Goal: Information Seeking & Learning: Learn about a topic

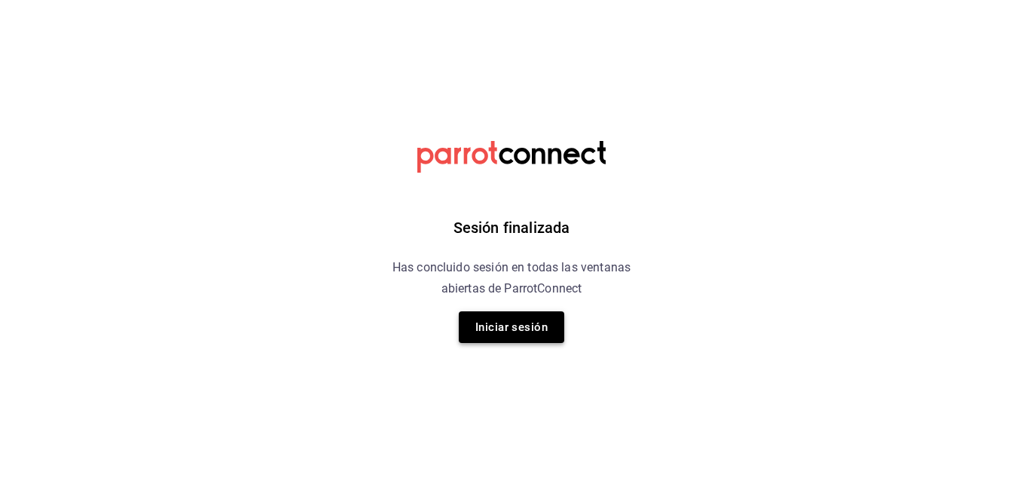
click at [527, 319] on button "Iniciar sesión" at bounding box center [512, 327] width 106 height 32
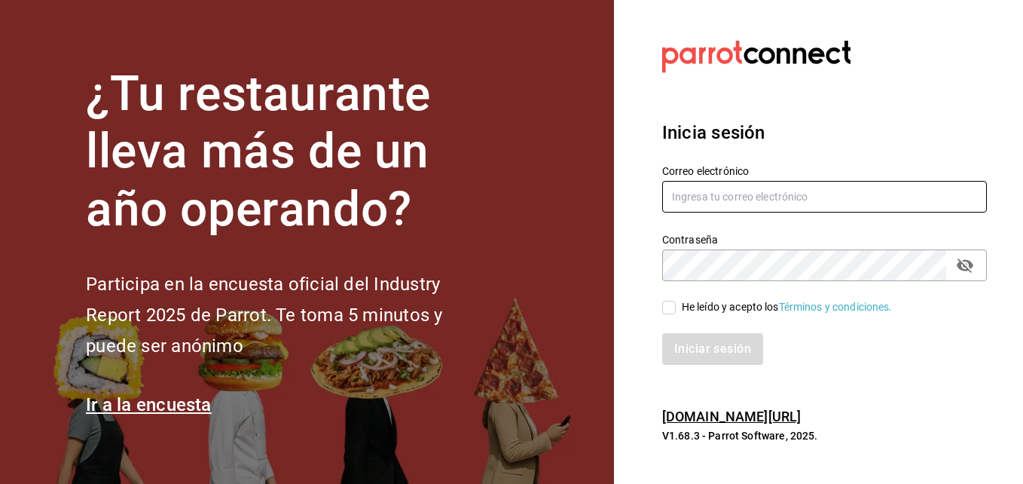
type input "[PERSON_NAME][EMAIL_ADDRESS][PERSON_NAME][DOMAIN_NAME]"
click at [668, 306] on input "He leído y acepto los Términos y condiciones." at bounding box center [669, 308] width 14 height 14
checkbox input "true"
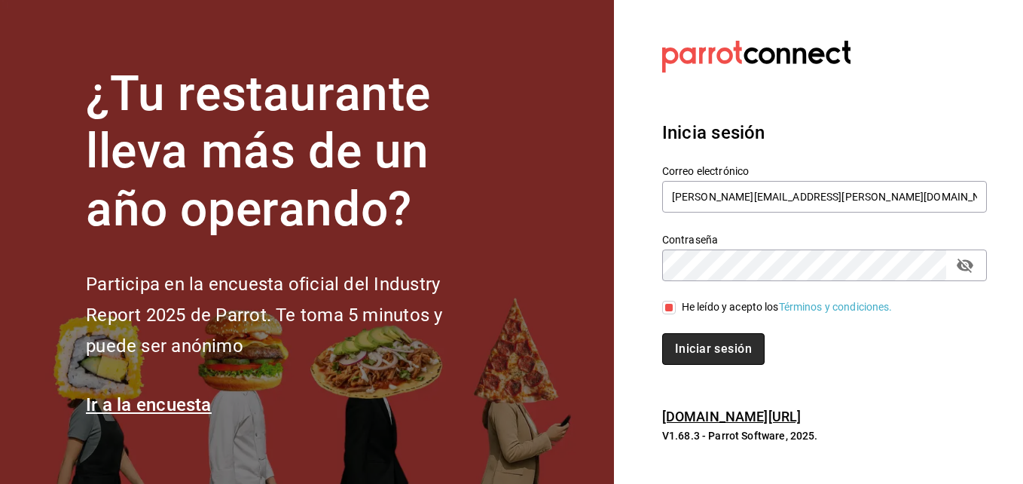
click at [708, 350] on button "Iniciar sesión" at bounding box center [713, 349] width 102 height 32
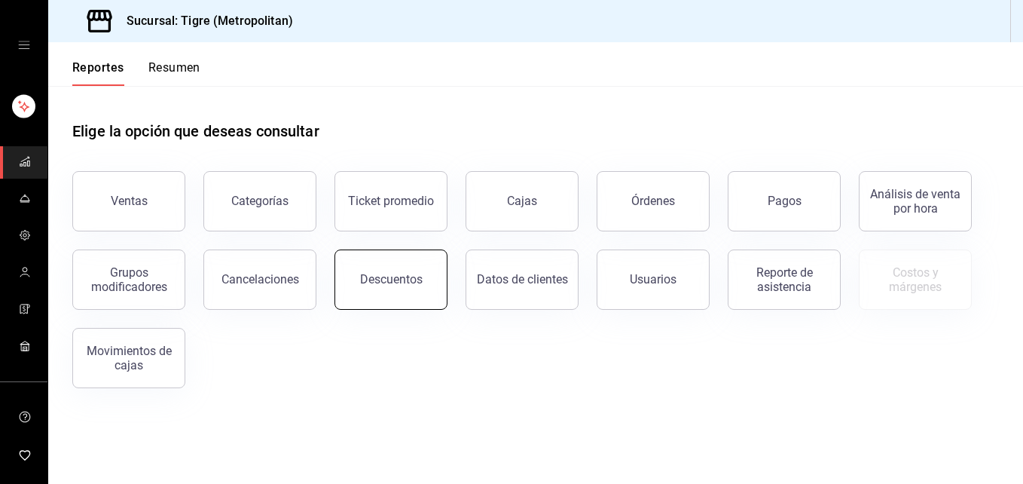
click at [402, 277] on div "Descuentos" at bounding box center [391, 279] width 63 height 14
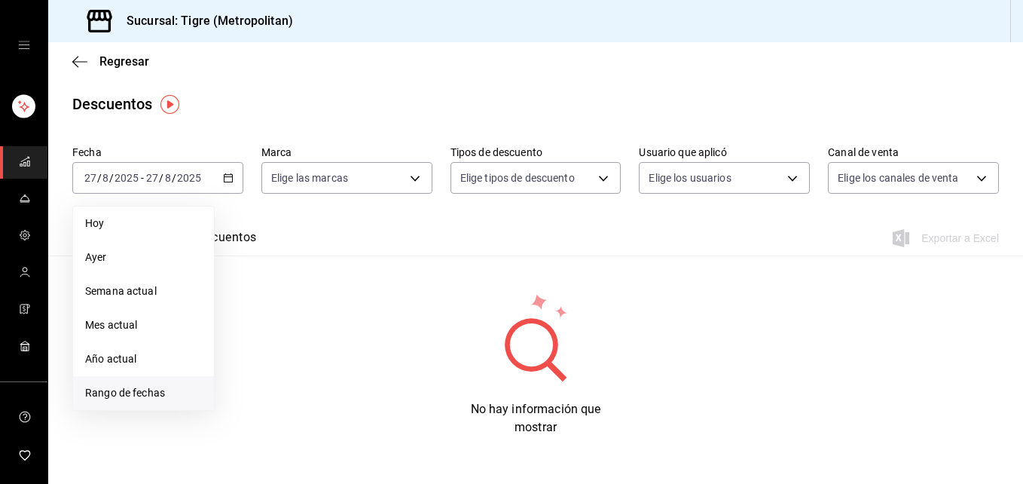
click at [133, 396] on span "Rango de fechas" at bounding box center [143, 393] width 117 height 16
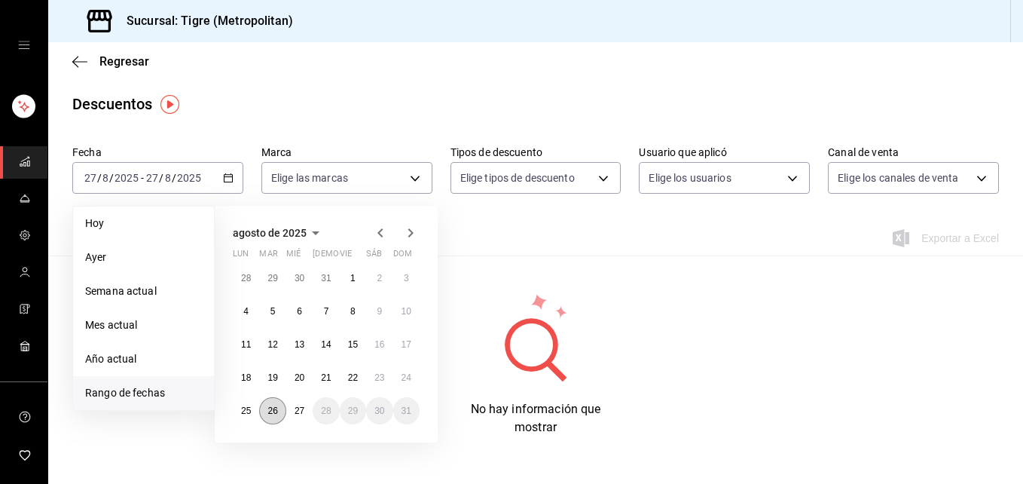
click at [274, 402] on button "26" at bounding box center [272, 410] width 26 height 27
click at [298, 412] on abbr "27" at bounding box center [300, 410] width 10 height 11
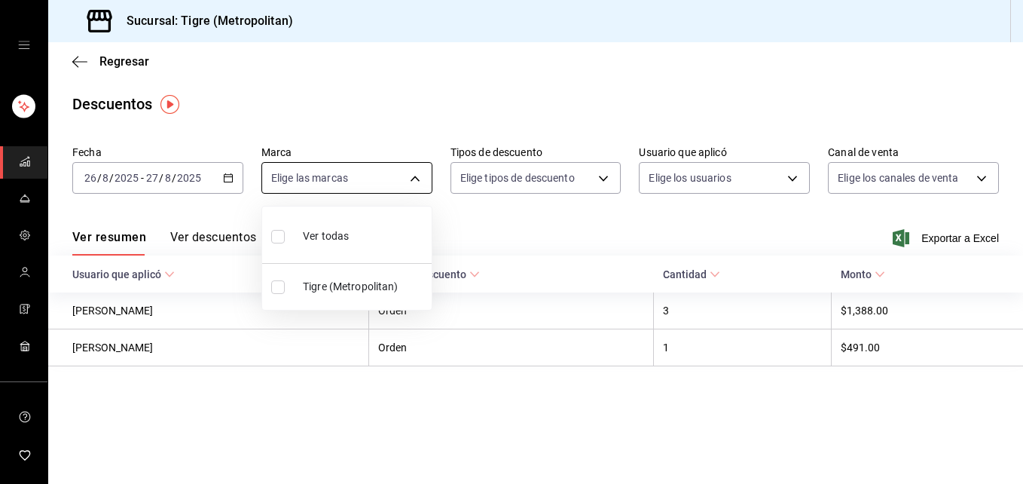
click at [414, 179] on body "Sucursal: Tigre (Metropolitan) Regresar Descuentos Fecha 2025-08-26 26 / 8 / 20…" at bounding box center [511, 242] width 1023 height 484
click at [278, 237] on input "checkbox" at bounding box center [278, 237] width 14 height 14
checkbox input "true"
type input "d2a20516-989b-40fe-838d-c8b0b31ef0ff"
checkbox input "true"
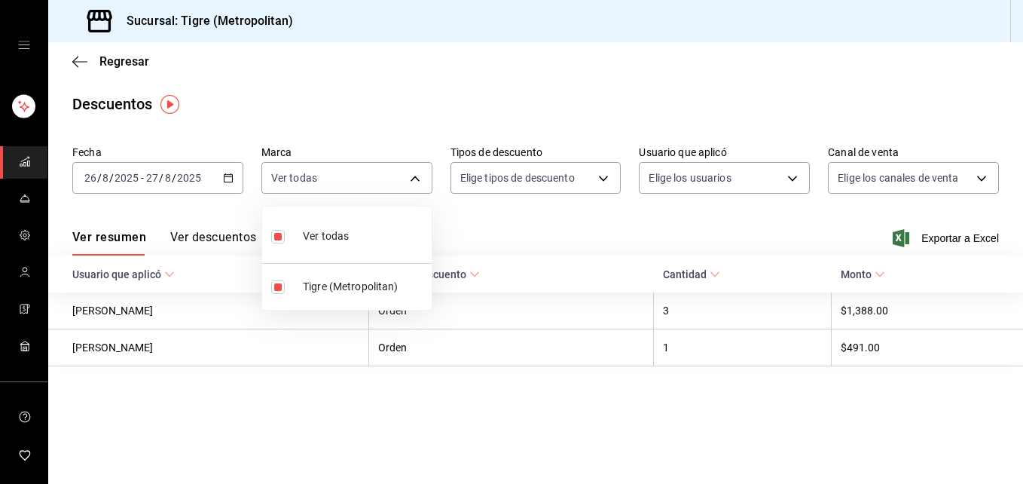
click at [601, 179] on div at bounding box center [511, 242] width 1023 height 484
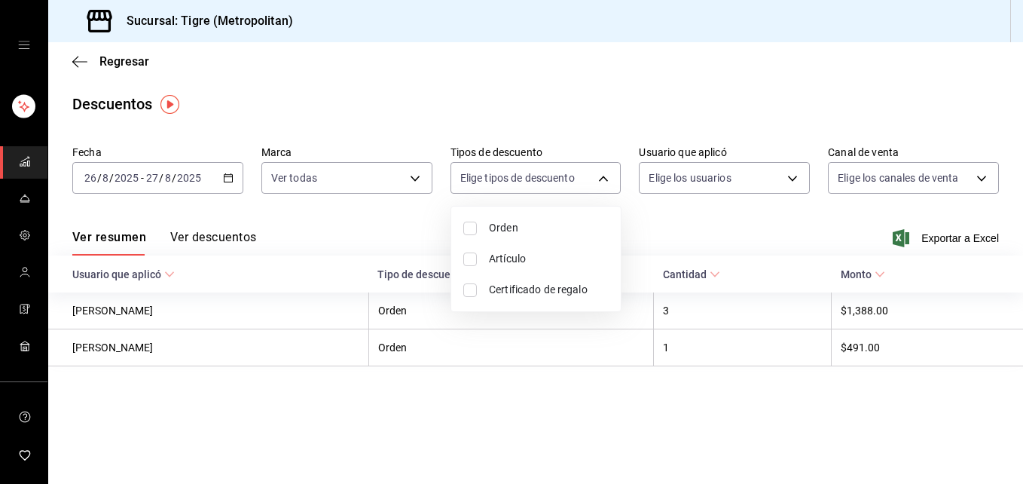
click at [601, 179] on body "Sucursal: Tigre (Metropolitan) Regresar Descuentos Fecha 2025-08-26 26 / 8 / 20…" at bounding box center [511, 242] width 1023 height 484
click at [469, 226] on input "checkbox" at bounding box center [470, 229] width 14 height 14
checkbox input "true"
type input "ORDER"
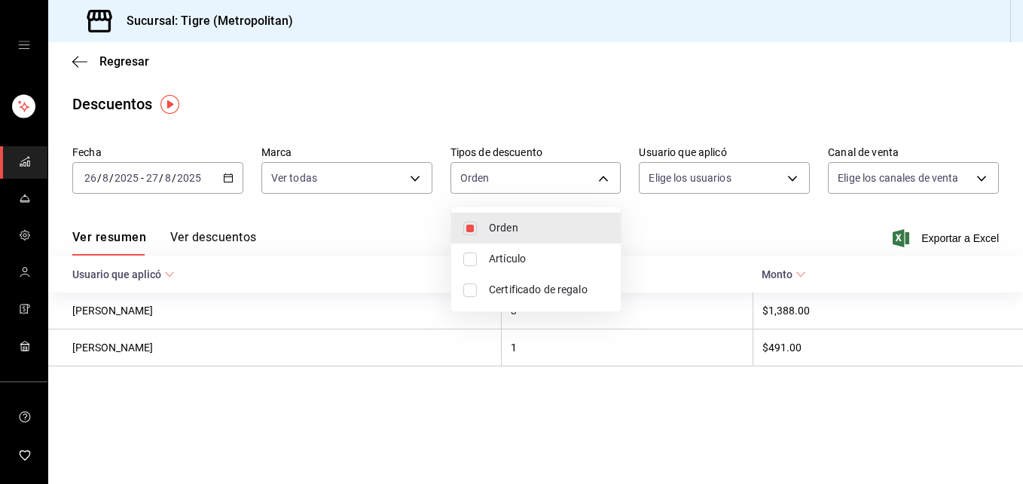
click at [466, 259] on input "checkbox" at bounding box center [470, 259] width 14 height 14
checkbox input "true"
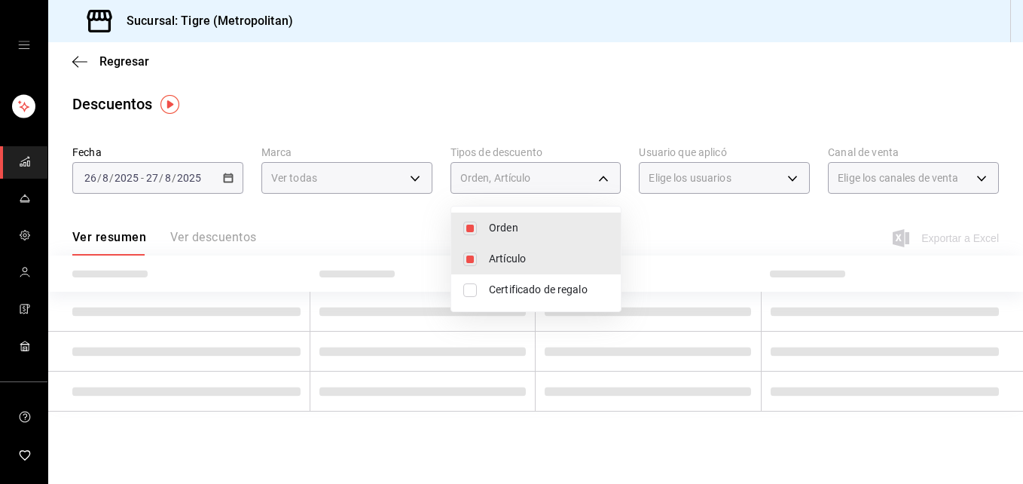
type input "ORDER,ORDER_ITEM"
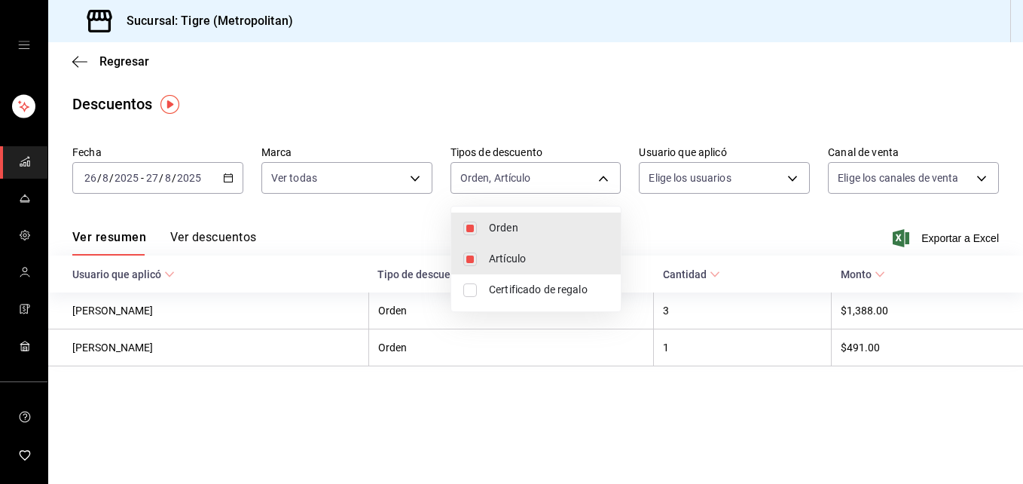
click at [469, 286] on input "checkbox" at bounding box center [470, 290] width 14 height 14
checkbox input "true"
type input "ORDER,ORDER_ITEM,CARD_REWARD"
click at [793, 180] on div at bounding box center [511, 242] width 1023 height 484
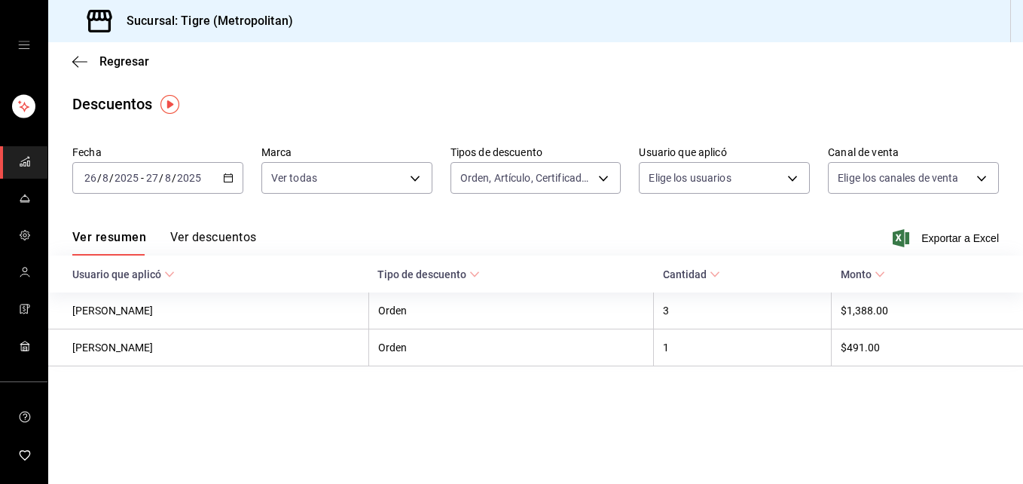
click at [793, 180] on body "Sucursal: Tigre (Metropolitan) Regresar Descuentos Fecha 2025-08-26 26 / 8 / 20…" at bounding box center [511, 242] width 1023 height 484
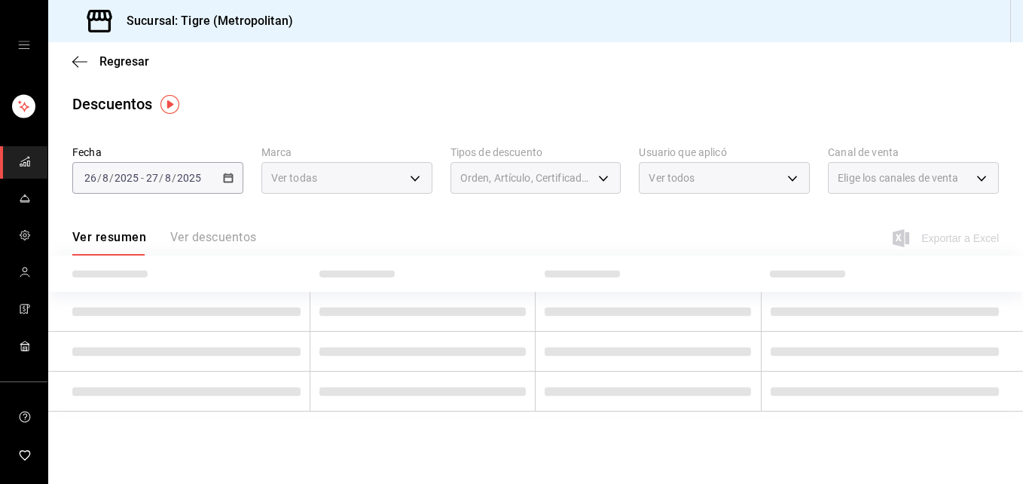
type input "9f5a5106-eeb2-47da-b44e-551309543a17,23136a0f-a3d9-436b-b8a0-344bc584e04c,c58c8…"
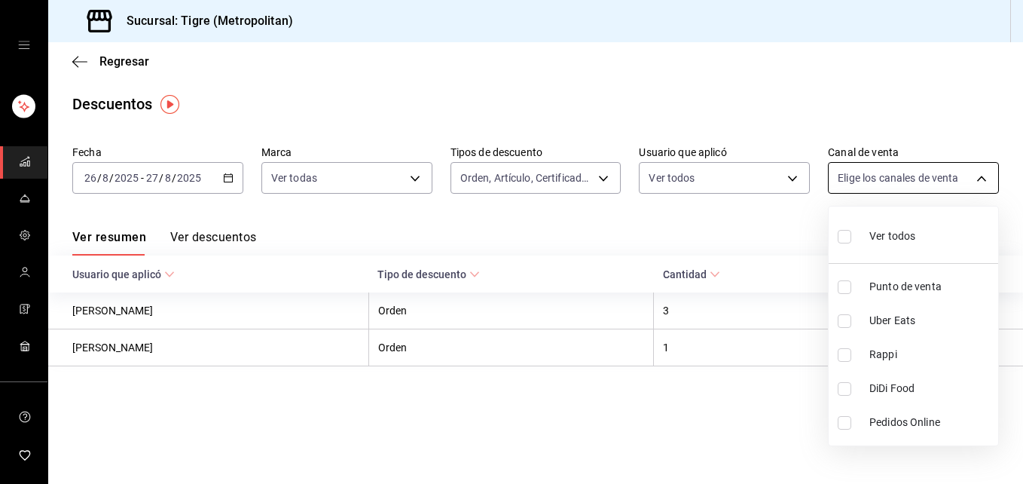
click at [982, 177] on body "Sucursal: Tigre (Metropolitan) Regresar Descuentos Fecha 2025-08-26 26 / 8 / 20…" at bounding box center [511, 242] width 1023 height 484
click at [845, 237] on input "checkbox" at bounding box center [845, 237] width 14 height 14
checkbox input "true"
type input "PARROT,UBER_EATS,RAPPI,DIDI_FOOD,ONLINE"
checkbox input "true"
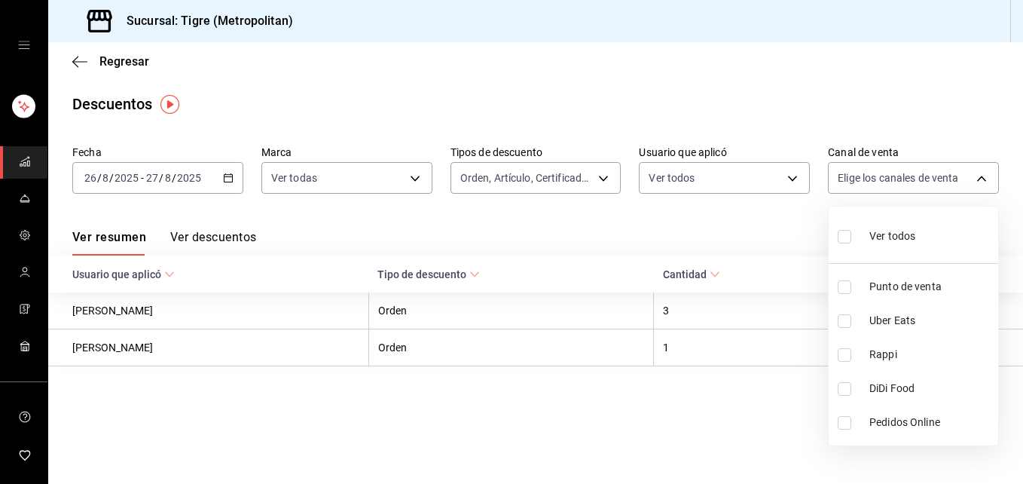
checkbox input "true"
click at [863, 65] on div at bounding box center [511, 242] width 1023 height 484
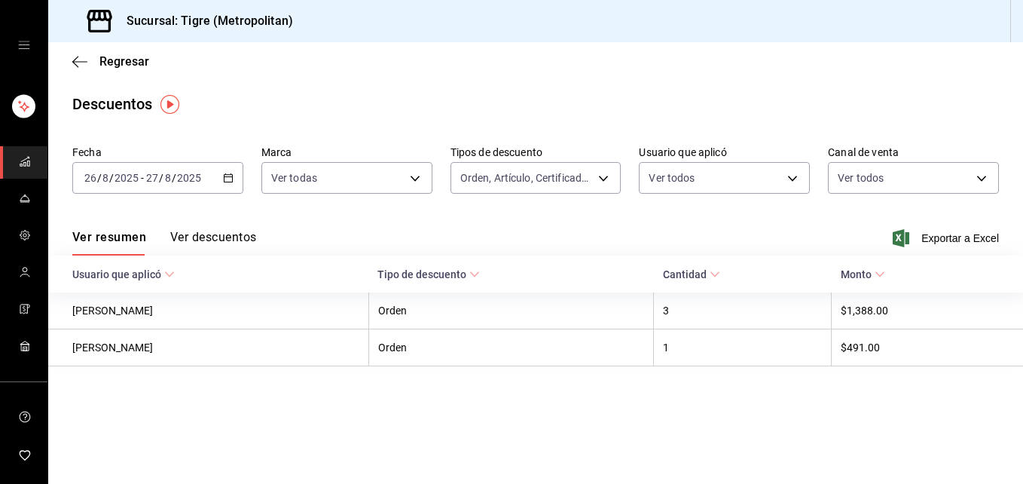
click at [863, 65] on div "Ver todos Punto de venta Uber Eats Rappi DiDi Food Pedidos Online" at bounding box center [511, 242] width 1023 height 484
click at [213, 234] on button "Ver descuentos" at bounding box center [213, 243] width 86 height 26
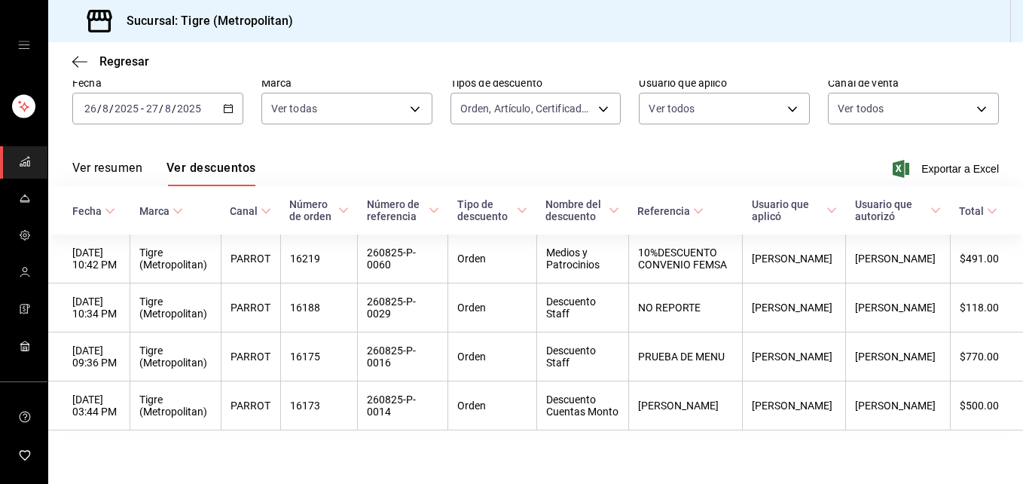
scroll to position [96, 0]
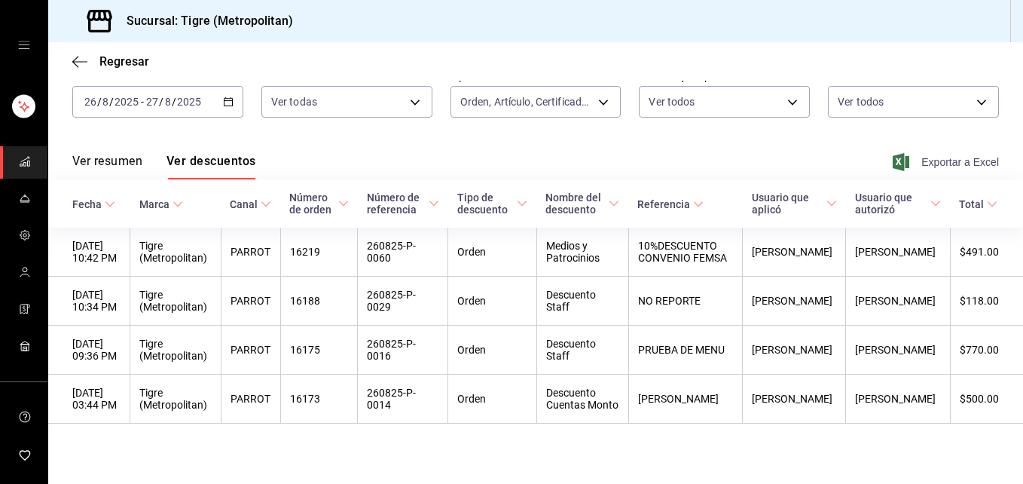
click at [960, 153] on span "Exportar a Excel" at bounding box center [947, 162] width 103 height 18
click at [75, 57] on icon "button" at bounding box center [79, 62] width 15 height 14
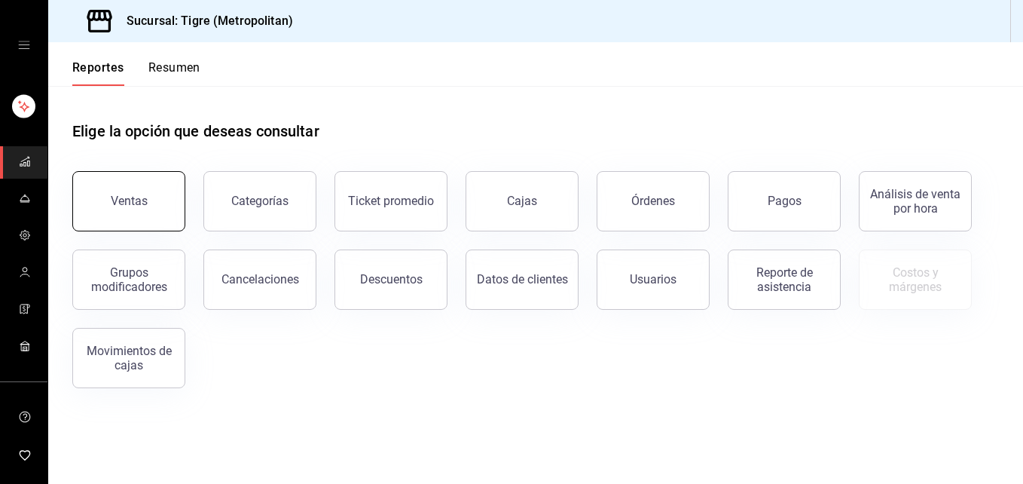
click at [121, 196] on div "Ventas" at bounding box center [129, 201] width 37 height 14
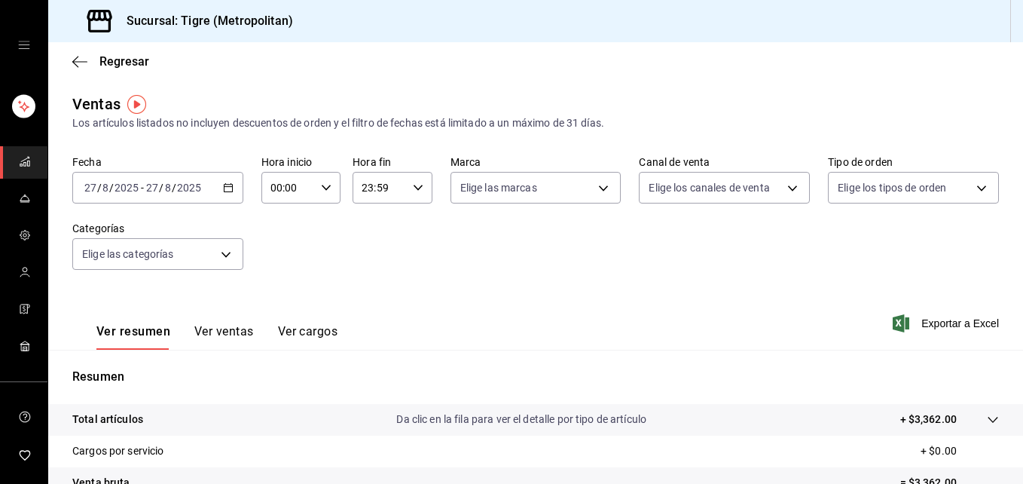
click at [225, 188] on icon "button" at bounding box center [228, 187] width 11 height 11
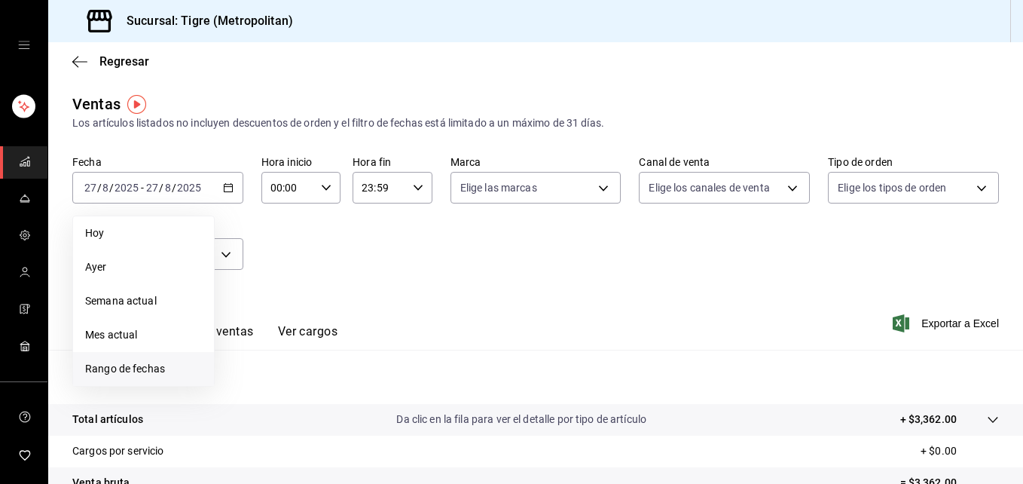
click at [150, 363] on span "Rango de fechas" at bounding box center [143, 369] width 117 height 16
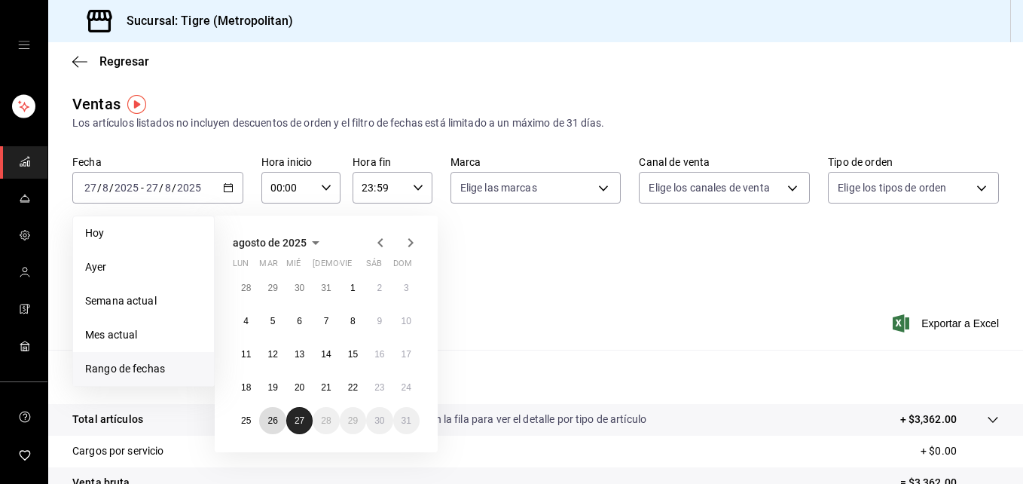
drag, startPoint x: 277, startPoint y: 417, endPoint x: 294, endPoint y: 418, distance: 16.6
click at [294, 418] on div "28 29 30 31 1 2 3 4 5 6 7 8 9 10 11 12 13 14 15 16 17 18 19 20 21 22 23 24 25 2…" at bounding box center [326, 354] width 187 height 160
click at [277, 423] on abbr "26" at bounding box center [273, 420] width 10 height 11
click at [292, 422] on button "27" at bounding box center [299, 420] width 26 height 27
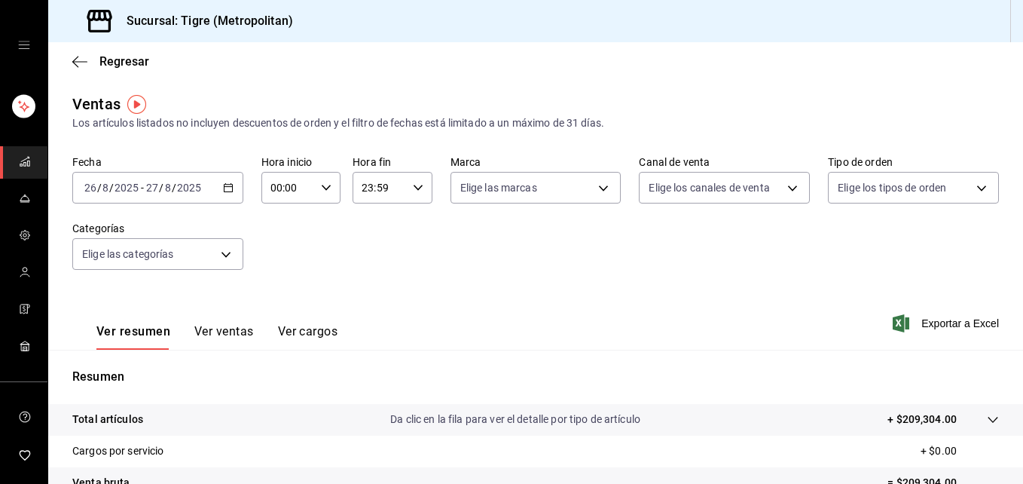
click at [322, 188] on \(Stroke\) "button" at bounding box center [326, 187] width 9 height 5
click at [394, 297] on div at bounding box center [511, 242] width 1023 height 484
click at [596, 189] on body "Sucursal: Tigre (Metropolitan) Regresar Ventas Los artículos listados no incluy…" at bounding box center [511, 242] width 1023 height 484
click at [465, 246] on input "checkbox" at bounding box center [463, 247] width 14 height 14
checkbox input "true"
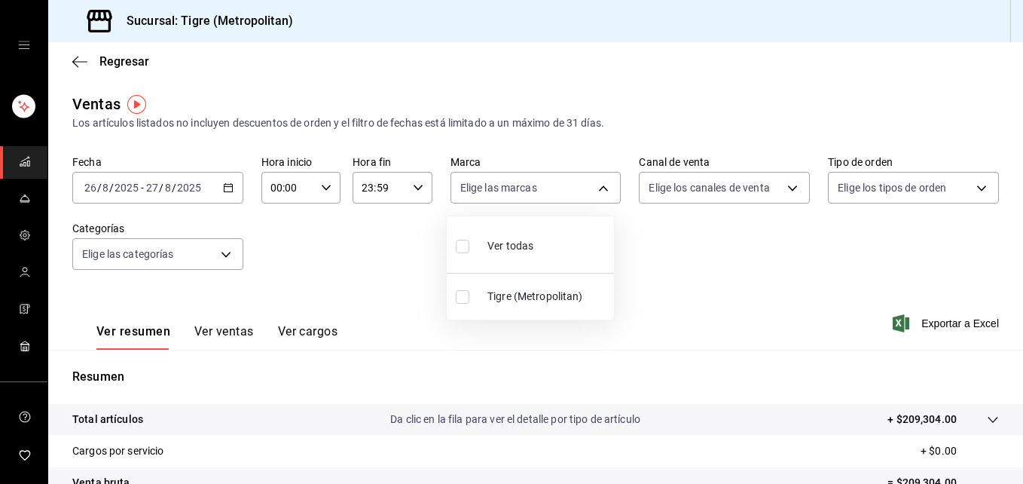
type input "d2a20516-989b-40fe-838d-c8b0b31ef0ff"
checkbox input "true"
click at [758, 257] on div at bounding box center [511, 242] width 1023 height 484
click at [784, 191] on body "Sucursal: Tigre (Metropolitan) Regresar Ventas Los artículos listados no incluy…" at bounding box center [511, 242] width 1023 height 484
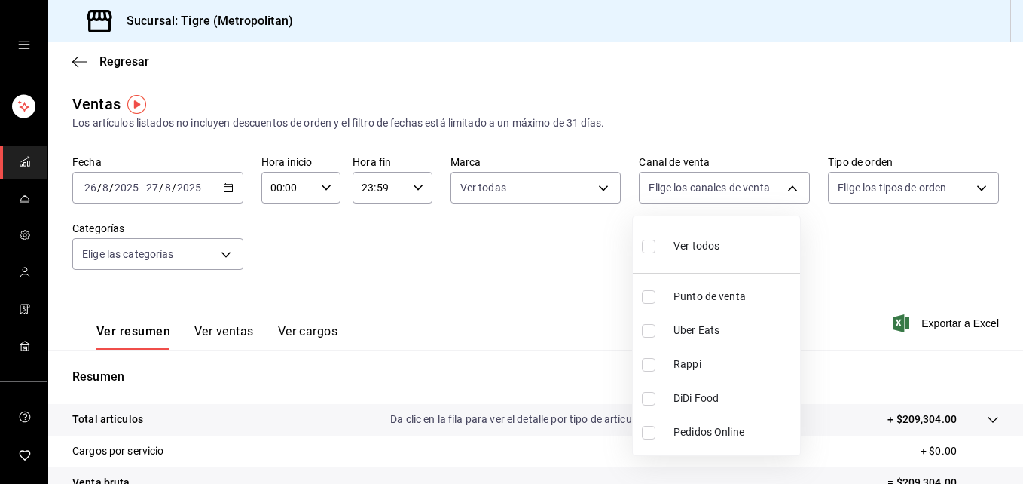
click at [647, 244] on input "checkbox" at bounding box center [649, 247] width 14 height 14
checkbox input "true"
type input "PARROT,UBER_EATS,RAPPI,DIDI_FOOD,ONLINE"
checkbox input "true"
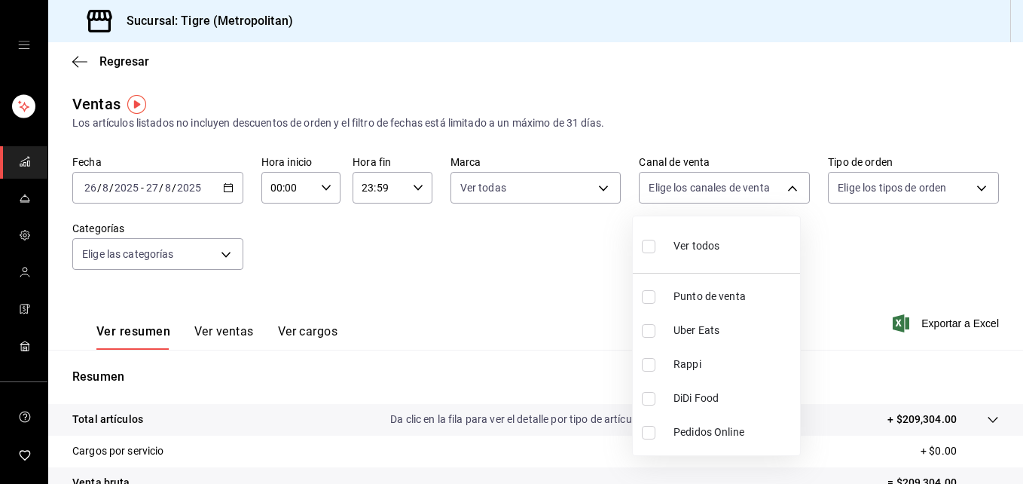
checkbox input "true"
click at [968, 193] on div at bounding box center [511, 242] width 1023 height 484
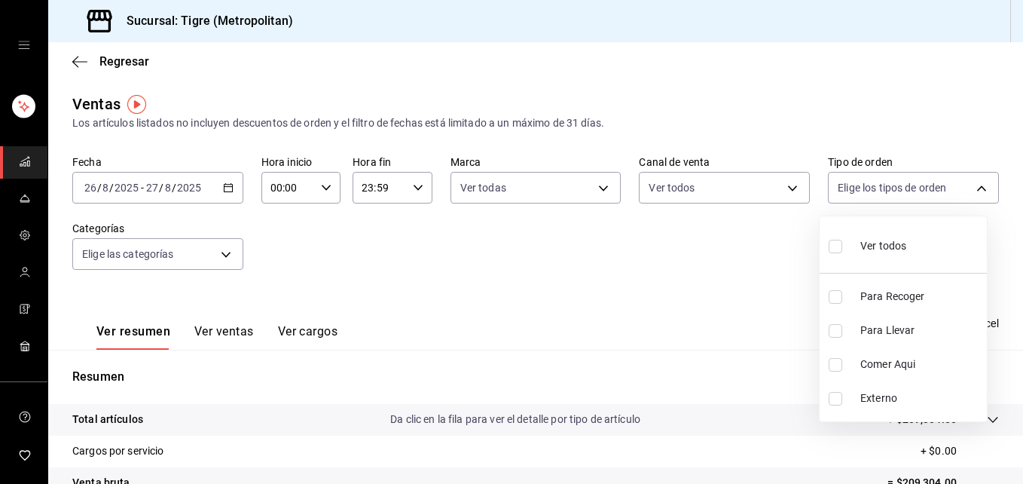
click at [968, 193] on body "Sucursal: Tigre (Metropolitan) Regresar Ventas Los artículos listados no incluy…" at bounding box center [511, 242] width 1023 height 484
click at [833, 245] on input "checkbox" at bounding box center [836, 247] width 14 height 14
checkbox input "true"
type input "f7df4de8-9964-48c4-9e53-dd040d652eda,4cfece08-abf2-465c-953c-59dc98a97bb2,5a16a…"
checkbox input "true"
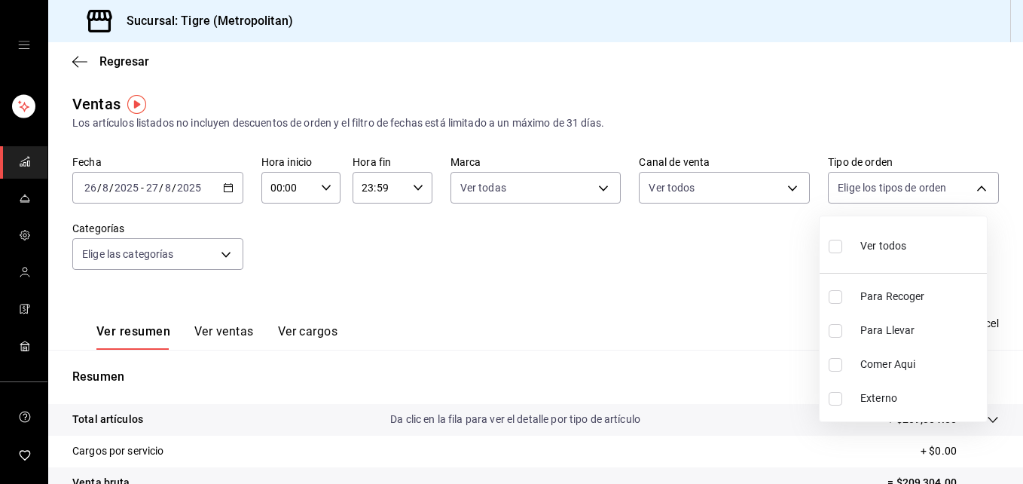
checkbox input "true"
click at [224, 256] on div at bounding box center [511, 242] width 1023 height 484
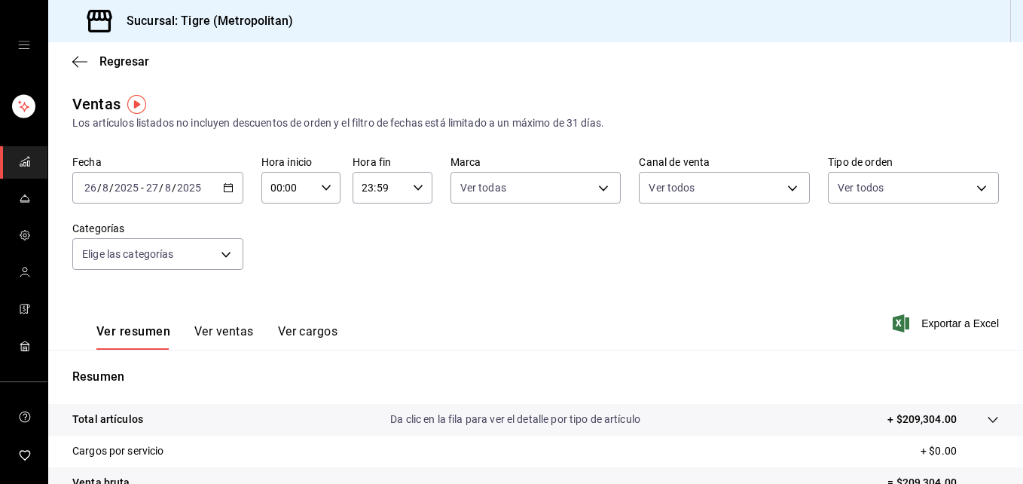
click at [224, 256] on body "Sucursal: Tigre (Metropolitan) Regresar Ventas Los artículos listados no incluy…" at bounding box center [511, 242] width 1023 height 484
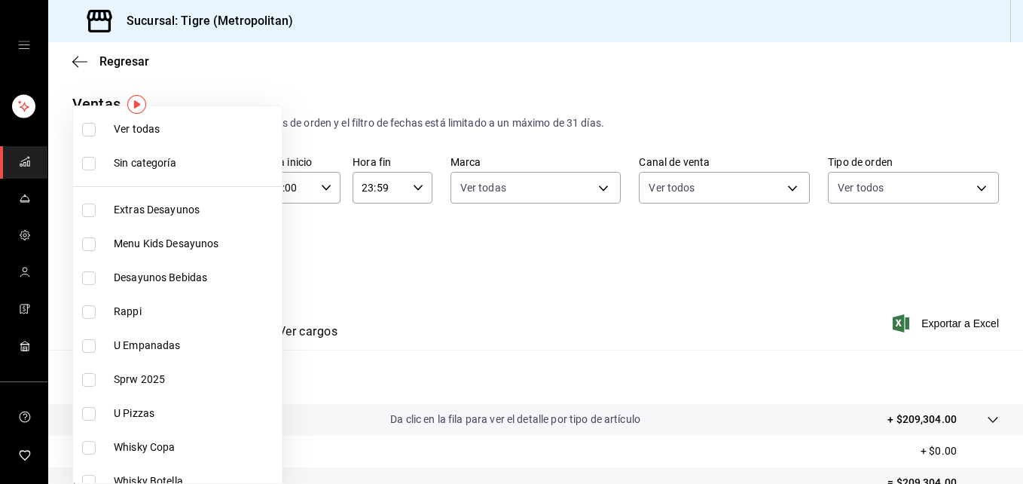
scroll to position [330, 0]
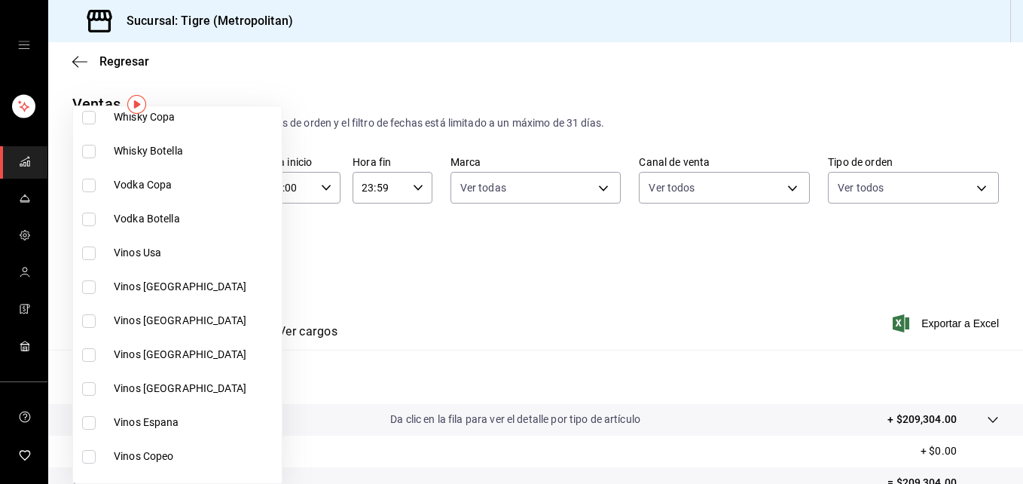
click at [87, 252] on input "checkbox" at bounding box center [89, 253] width 14 height 14
checkbox input "true"
type input "0d350b28-2fd3-479d-aea3-3b197f57f2a2"
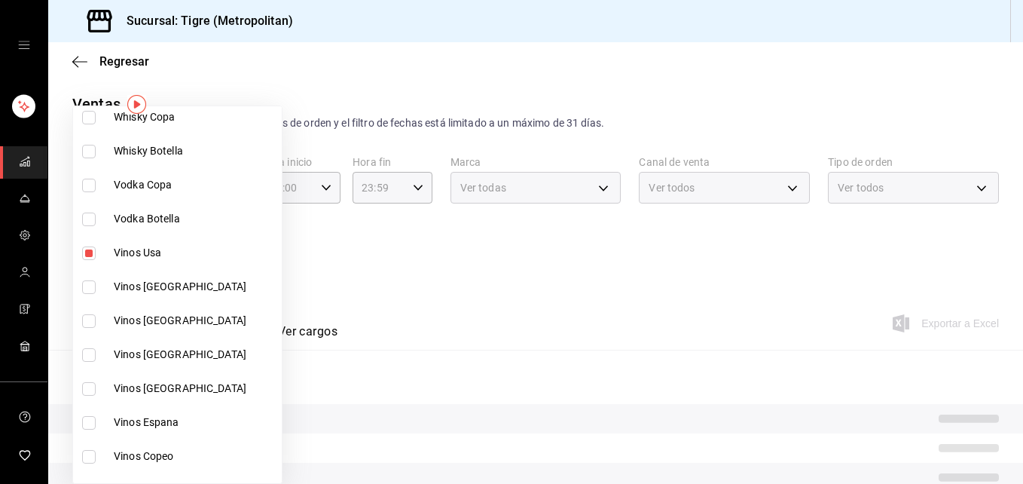
click at [88, 289] on input "checkbox" at bounding box center [89, 287] width 14 height 14
checkbox input "true"
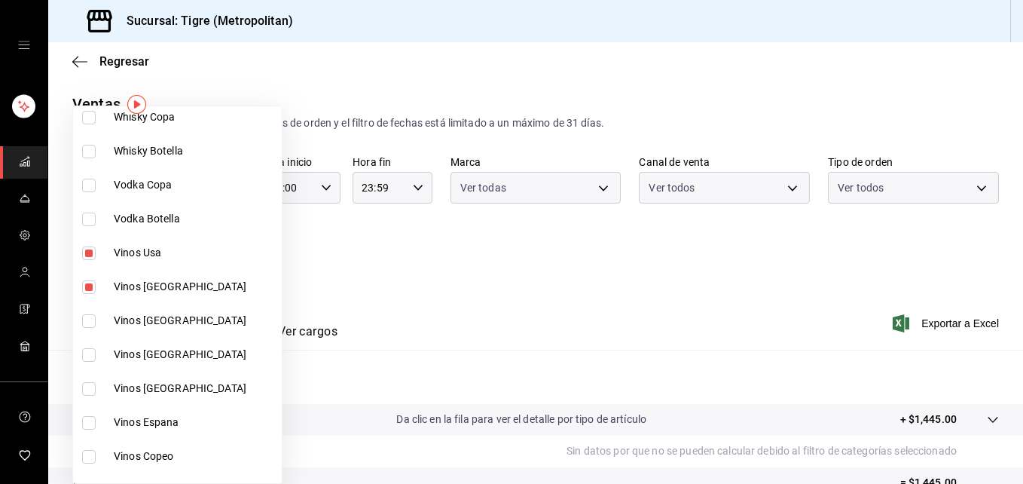
type input "0d350b28-2fd3-479d-aea3-3b197f57f2a2,6cc0ca04-caef-4251-9f5a-60f930f66248"
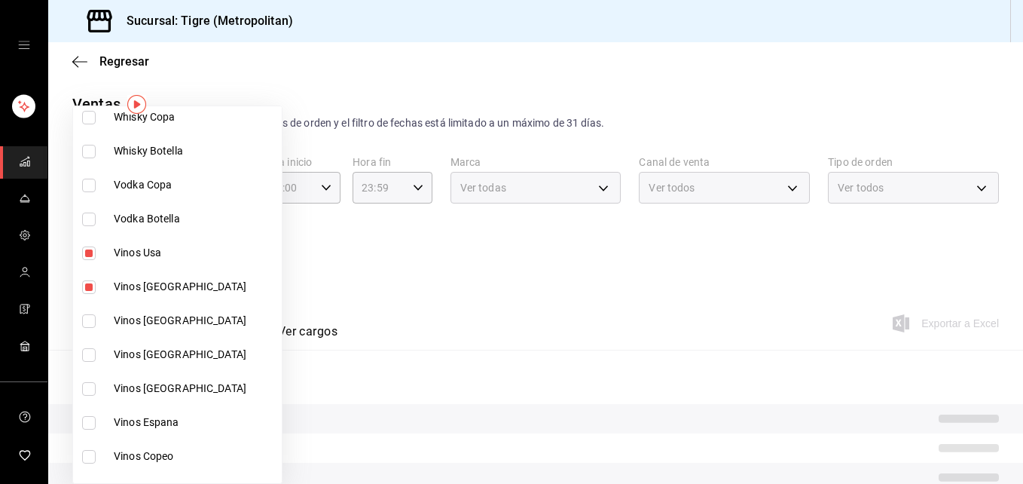
click at [88, 326] on input "checkbox" at bounding box center [89, 321] width 14 height 14
checkbox input "true"
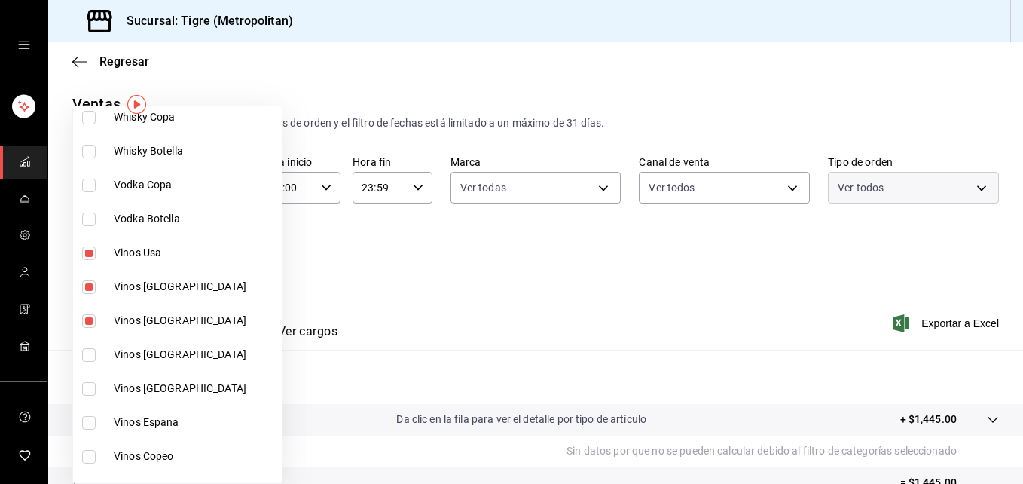
type input "0d350b28-2fd3-479d-aea3-3b197f57f2a2,6cc0ca04-caef-4251-9f5a-60f930f66248,d5951…"
click at [90, 351] on input "checkbox" at bounding box center [89, 355] width 14 height 14
checkbox input "true"
type input "0d350b28-2fd3-479d-aea3-3b197f57f2a2,6cc0ca04-caef-4251-9f5a-60f930f66248,d5951…"
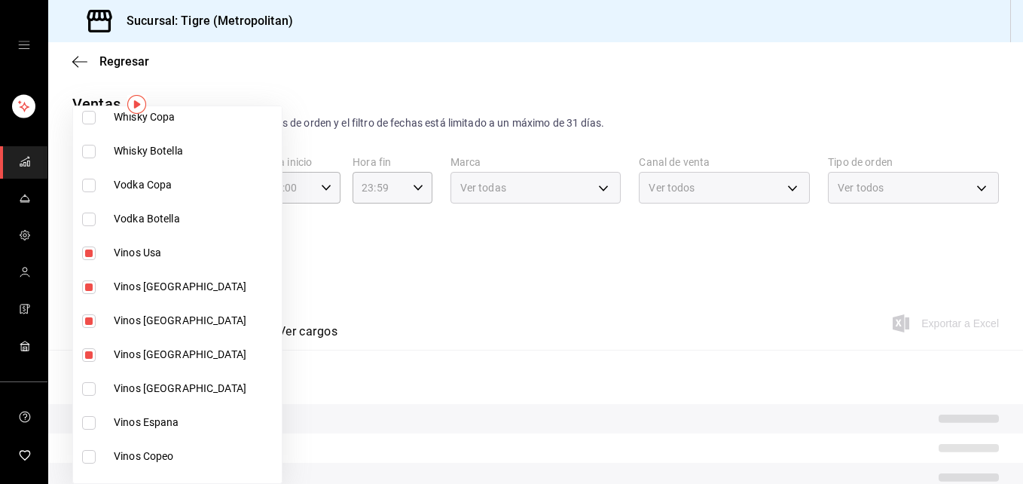
click at [84, 390] on input "checkbox" at bounding box center [89, 389] width 14 height 14
checkbox input "true"
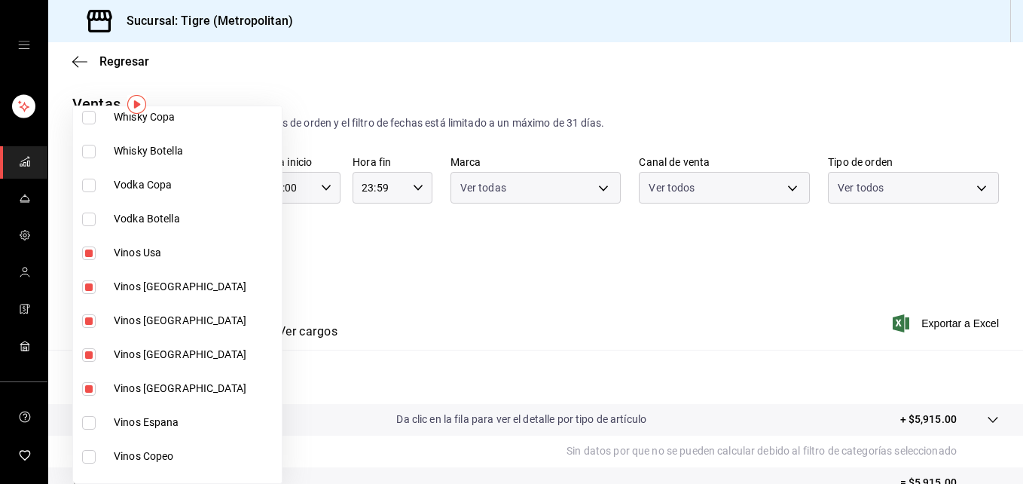
type input "0d350b28-2fd3-479d-aea3-3b197f57f2a2,6cc0ca04-caef-4251-9f5a-60f930f66248,d5951…"
click at [89, 421] on input "checkbox" at bounding box center [89, 423] width 14 height 14
checkbox input "true"
type input "0d350b28-2fd3-479d-aea3-3b197f57f2a2,6cc0ca04-caef-4251-9f5a-60f930f66248,d5951…"
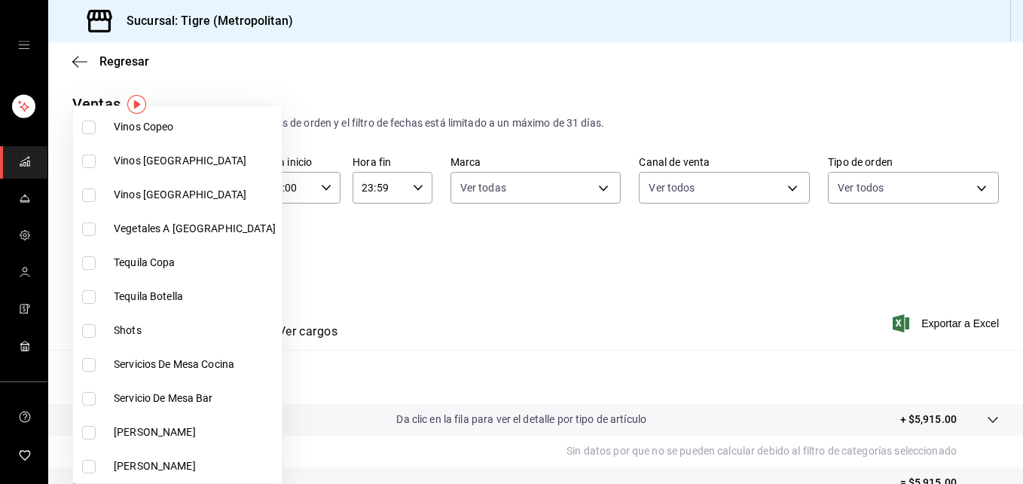
click at [90, 161] on input "checkbox" at bounding box center [89, 161] width 14 height 14
checkbox input "true"
type input "0d350b28-2fd3-479d-aea3-3b197f57f2a2,6cc0ca04-caef-4251-9f5a-60f930f66248,d5951…"
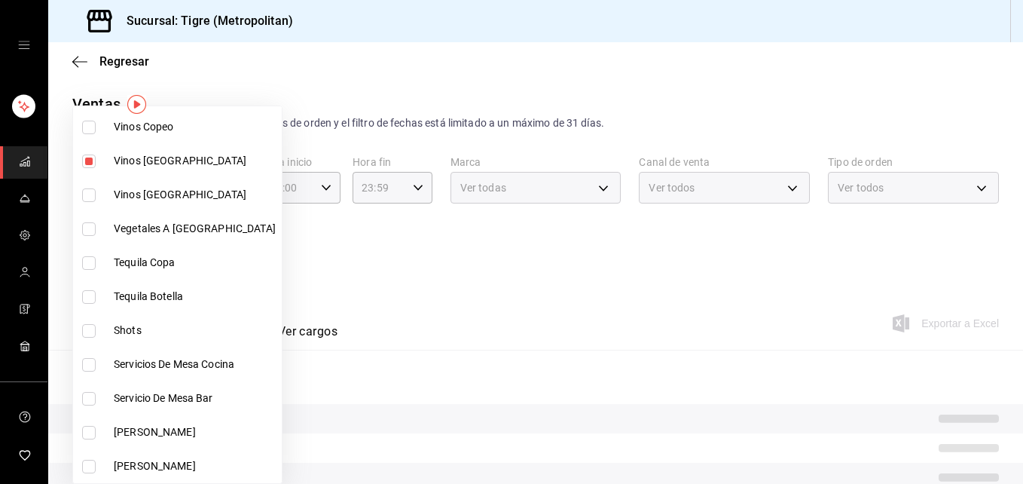
click at [87, 194] on input "checkbox" at bounding box center [89, 195] width 14 height 14
checkbox input "true"
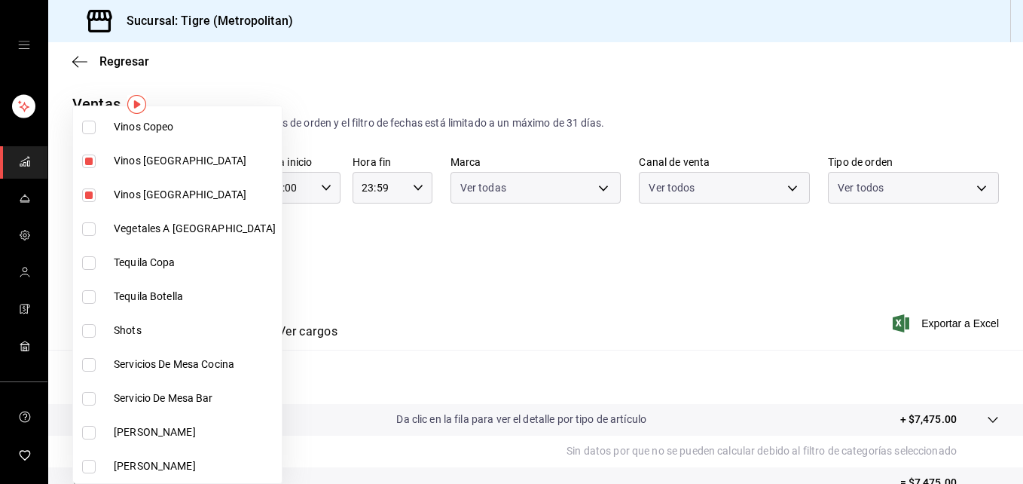
type input "0d350b28-2fd3-479d-aea3-3b197f57f2a2,6cc0ca04-caef-4251-9f5a-60f930f66248,d5951…"
click at [463, 292] on div at bounding box center [511, 242] width 1023 height 484
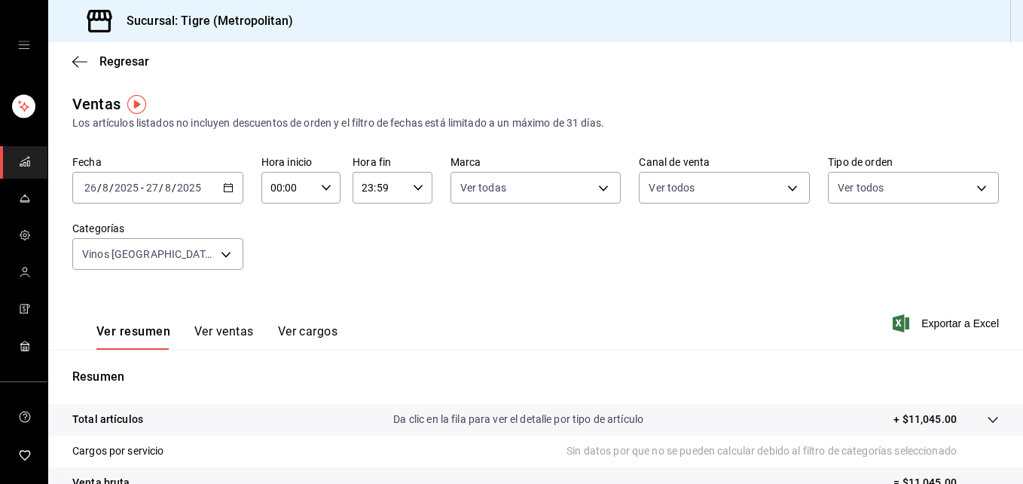
click at [223, 329] on button "Ver ventas" at bounding box center [224, 337] width 60 height 26
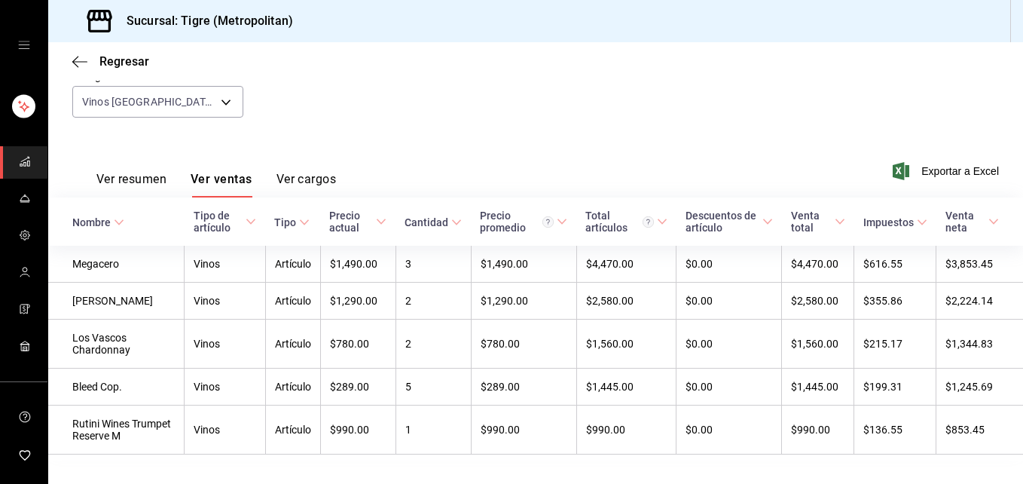
scroll to position [197, 0]
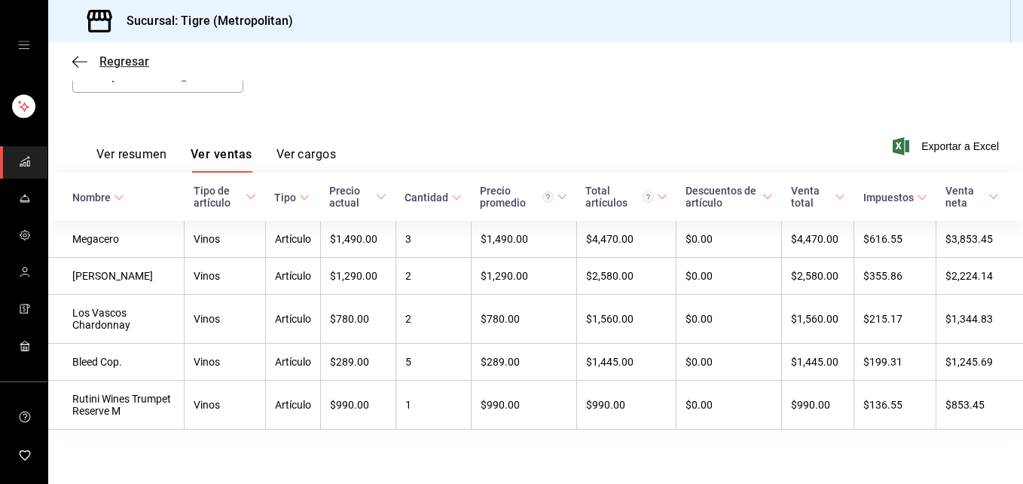
click at [75, 60] on icon "button" at bounding box center [79, 62] width 15 height 14
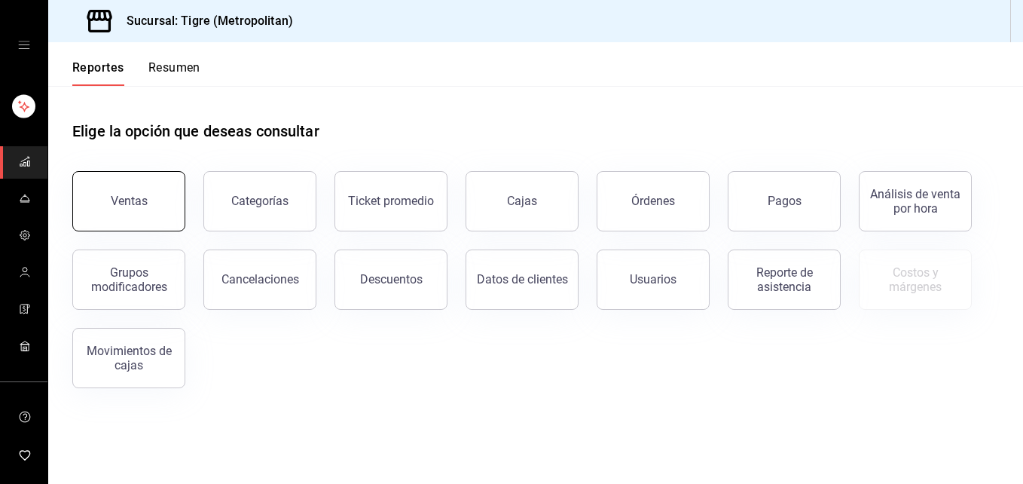
click at [127, 202] on div "Ventas" at bounding box center [129, 201] width 37 height 14
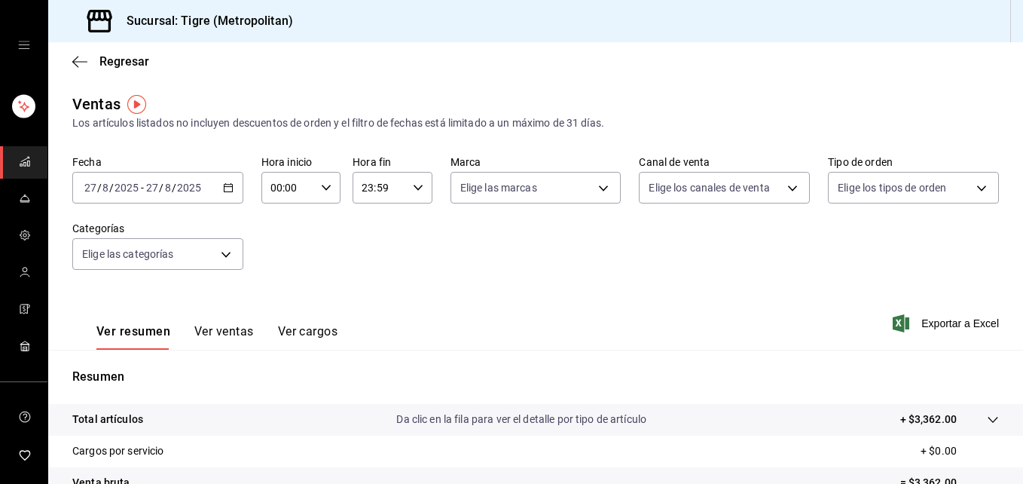
click at [228, 188] on icon "button" at bounding box center [228, 187] width 11 height 11
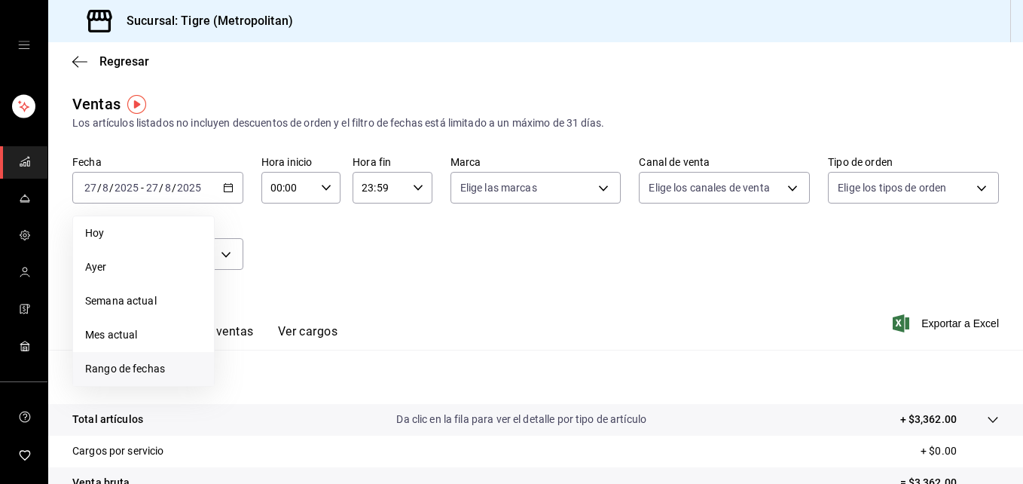
click at [156, 365] on span "Rango de fechas" at bounding box center [143, 369] width 117 height 16
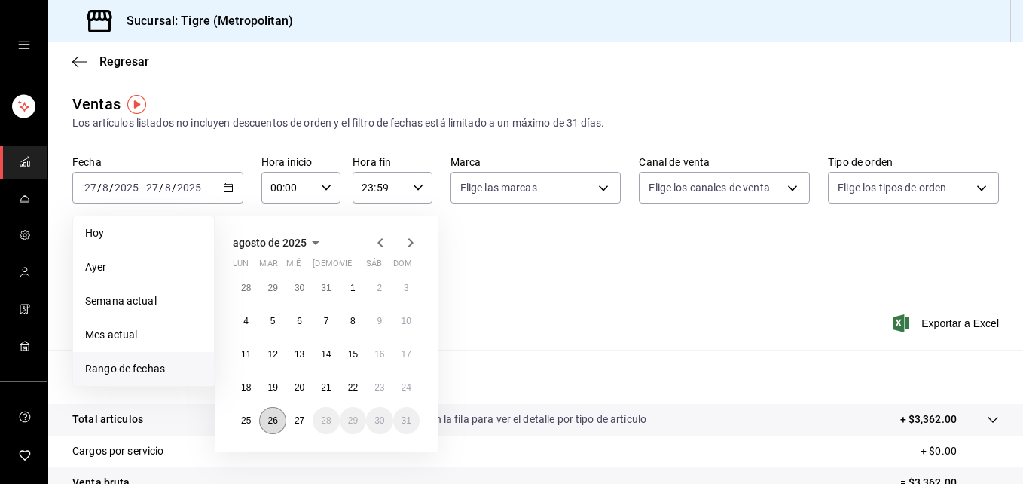
click at [274, 414] on button "26" at bounding box center [272, 420] width 26 height 27
click at [300, 421] on abbr "27" at bounding box center [300, 420] width 10 height 11
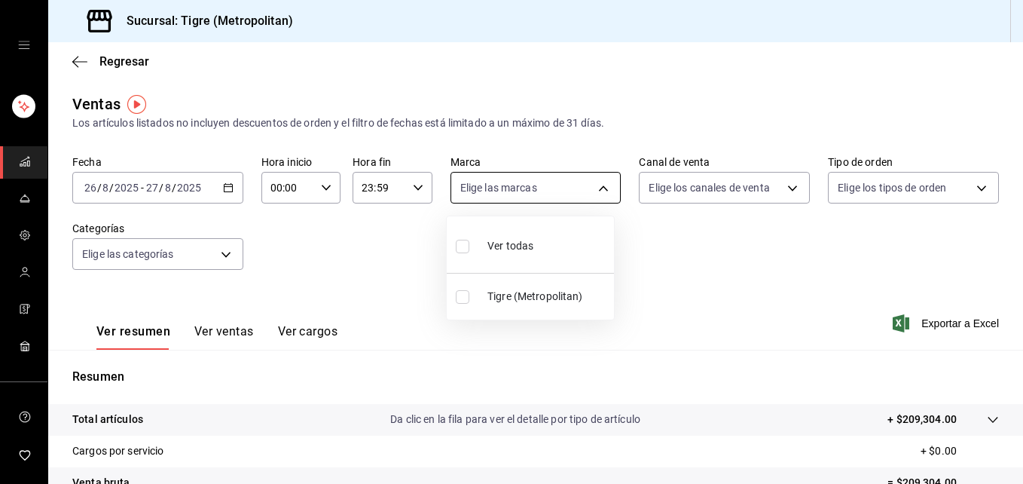
click at [595, 187] on body "Sucursal: Tigre (Metropolitan) Regresar Ventas Los artículos listados no incluy…" at bounding box center [511, 242] width 1023 height 484
click at [460, 244] on input "checkbox" at bounding box center [463, 247] width 14 height 14
checkbox input "true"
type input "d2a20516-989b-40fe-838d-c8b0b31ef0ff"
checkbox input "true"
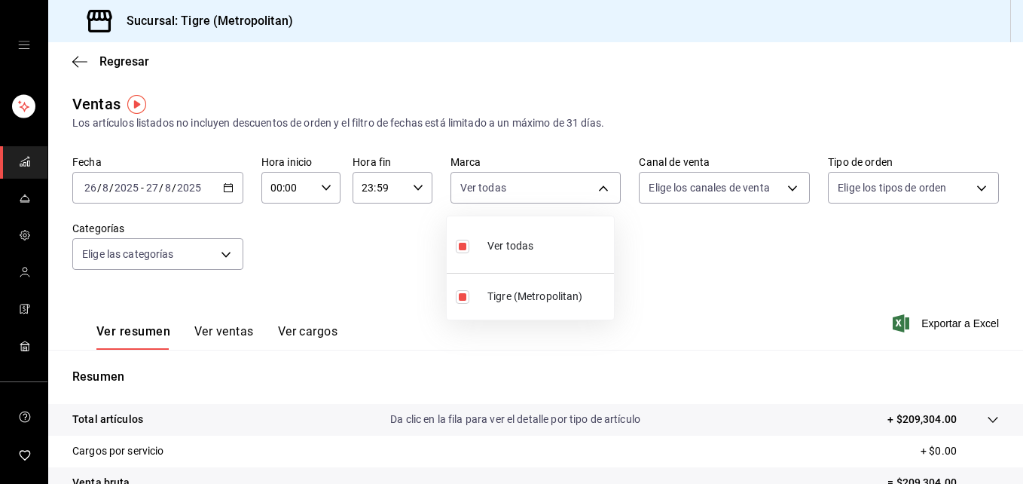
click at [785, 188] on div at bounding box center [511, 242] width 1023 height 484
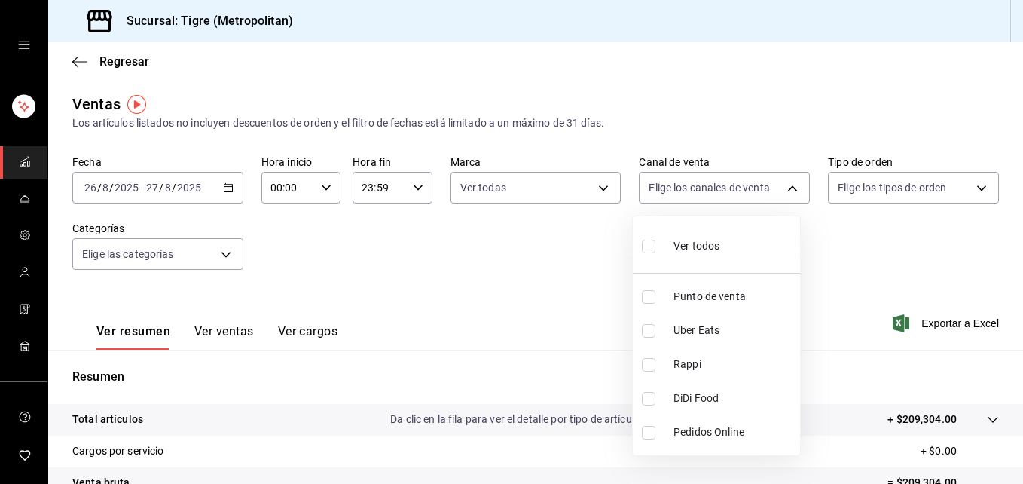
click at [785, 188] on body "Sucursal: Tigre (Metropolitan) Regresar Ventas Los artículos listados no incluy…" at bounding box center [511, 242] width 1023 height 484
click at [646, 249] on input "checkbox" at bounding box center [649, 247] width 14 height 14
checkbox input "true"
type input "PARROT,UBER_EATS,RAPPI,DIDI_FOOD,ONLINE"
checkbox input "true"
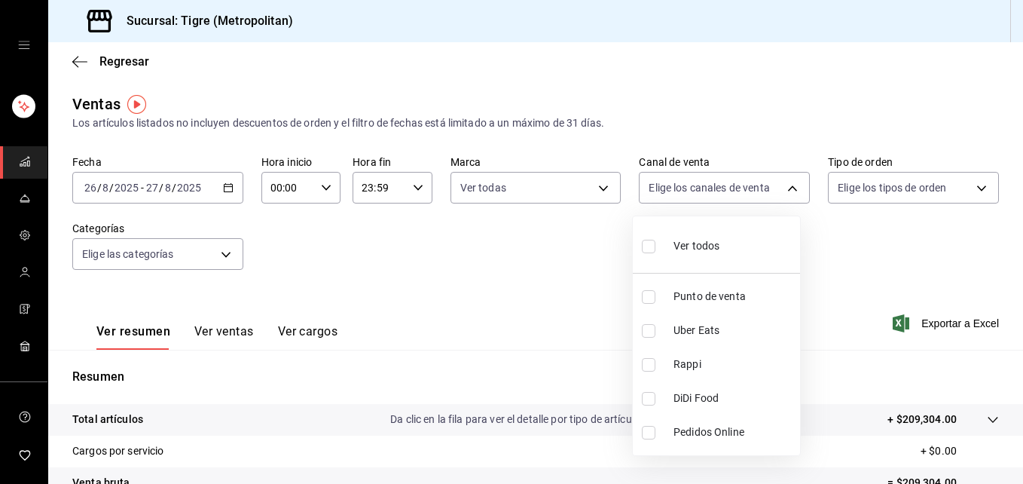
checkbox input "true"
click at [970, 188] on div at bounding box center [511, 242] width 1023 height 484
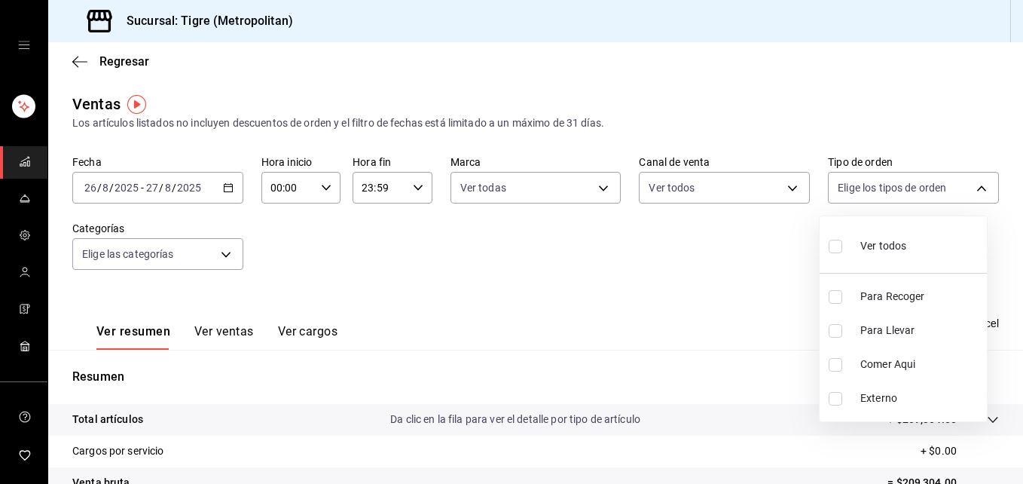
click at [970, 188] on body "Sucursal: Tigre (Metropolitan) Regresar Ventas Los artículos listados no incluy…" at bounding box center [511, 242] width 1023 height 484
click at [833, 246] on input "checkbox" at bounding box center [836, 247] width 14 height 14
checkbox input "true"
type input "f7df4de8-9964-48c4-9e53-dd040d652eda,4cfece08-abf2-465c-953c-59dc98a97bb2,5a16a…"
checkbox input "true"
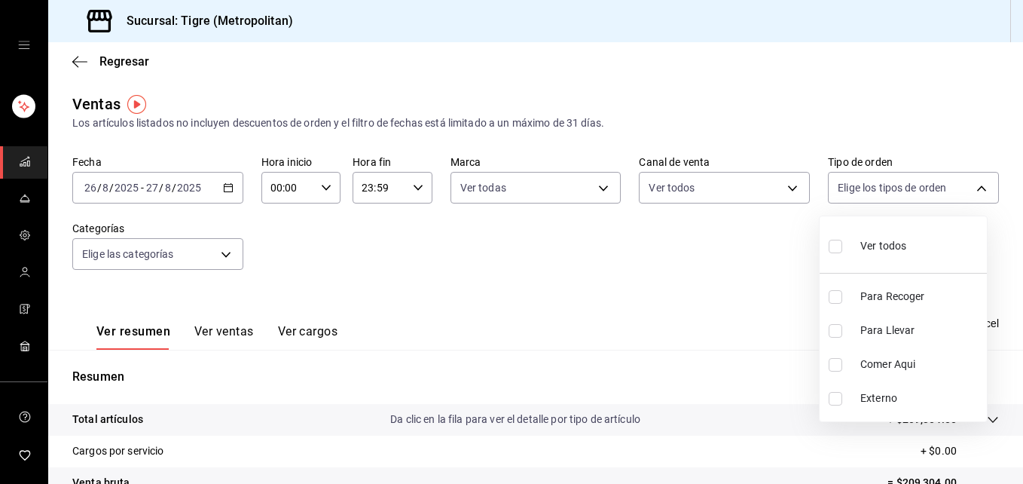
checkbox input "true"
click at [223, 256] on div at bounding box center [511, 242] width 1023 height 484
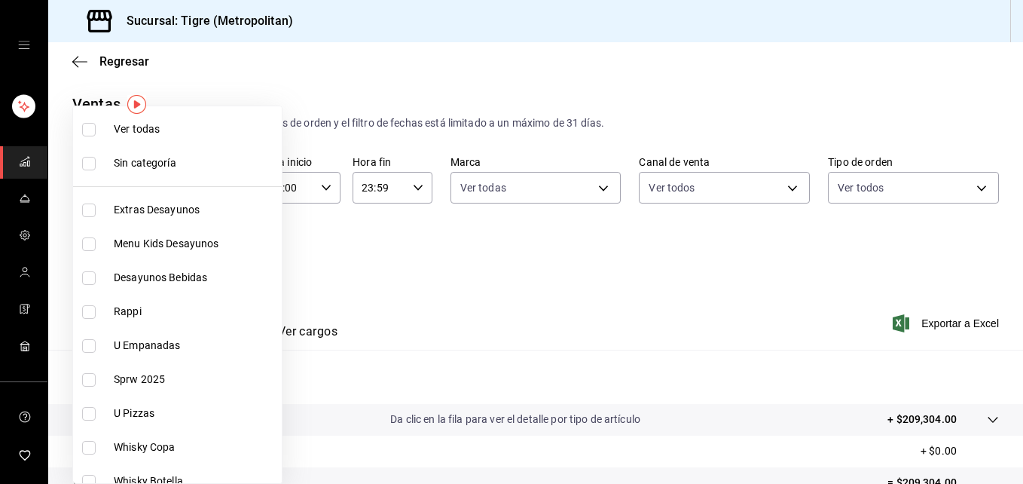
click at [223, 256] on body "Sucursal: Tigre (Metropolitan) Regresar Ventas Los artículos listados no incluy…" at bounding box center [511, 242] width 1023 height 484
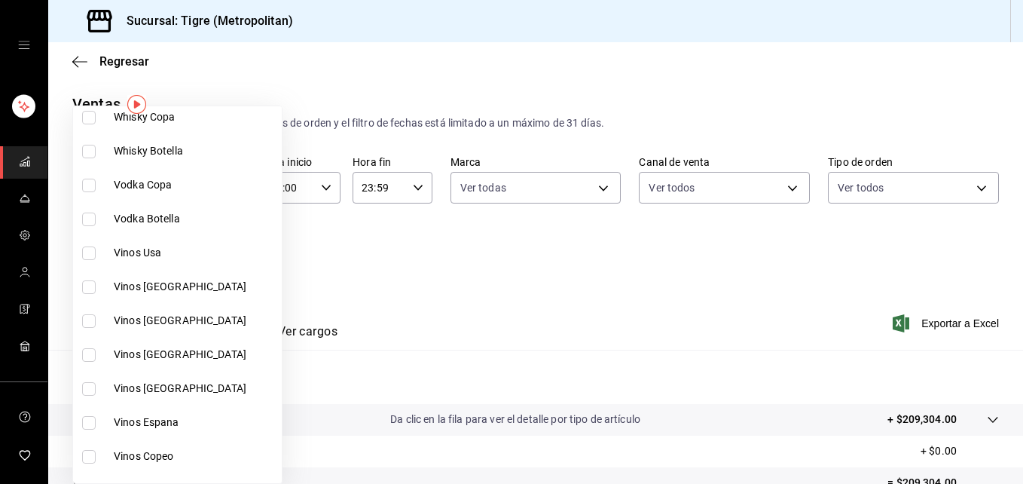
scroll to position [659, 0]
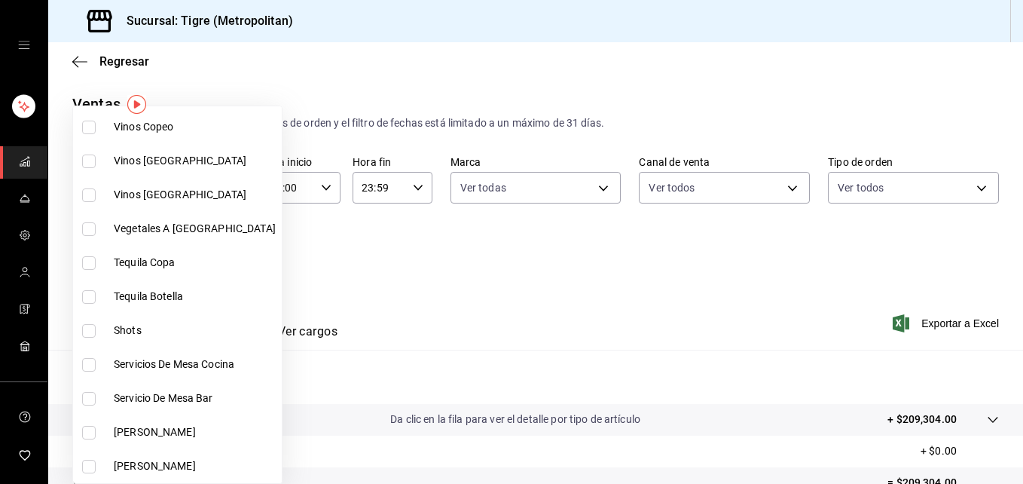
click at [85, 125] on input "checkbox" at bounding box center [89, 128] width 14 height 14
checkbox input "true"
type input "06b7c283-846e-4291-b05e-b10cd9f0c9d1"
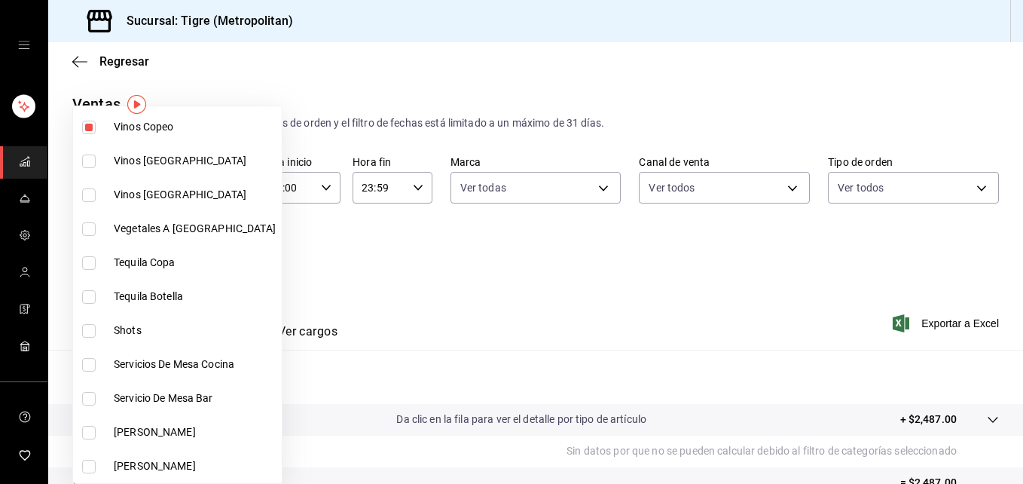
click at [358, 258] on div at bounding box center [511, 242] width 1023 height 484
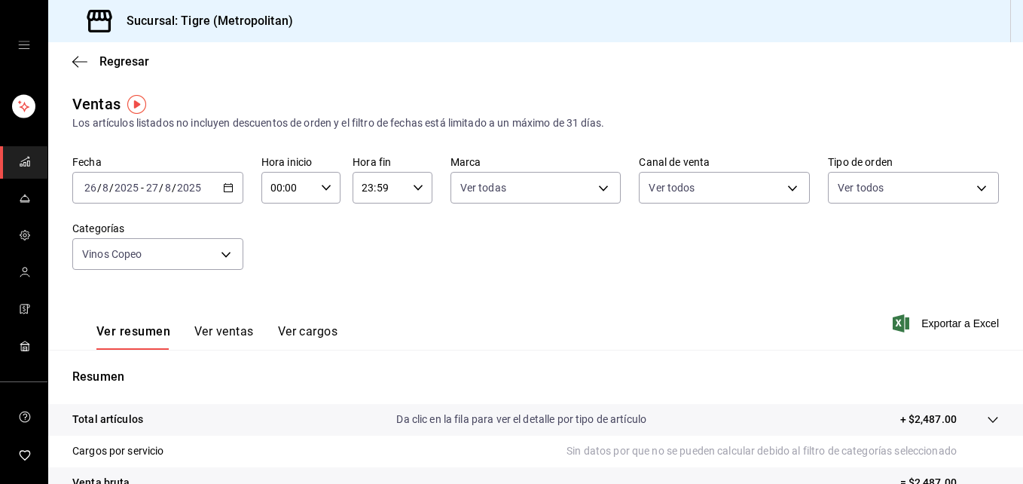
click at [225, 328] on button "Ver ventas" at bounding box center [224, 337] width 60 height 26
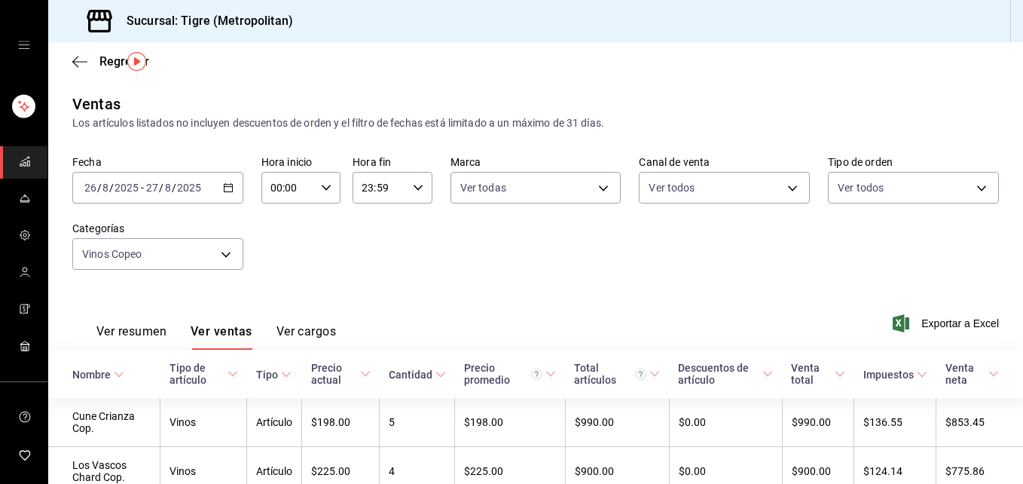
scroll to position [109, 0]
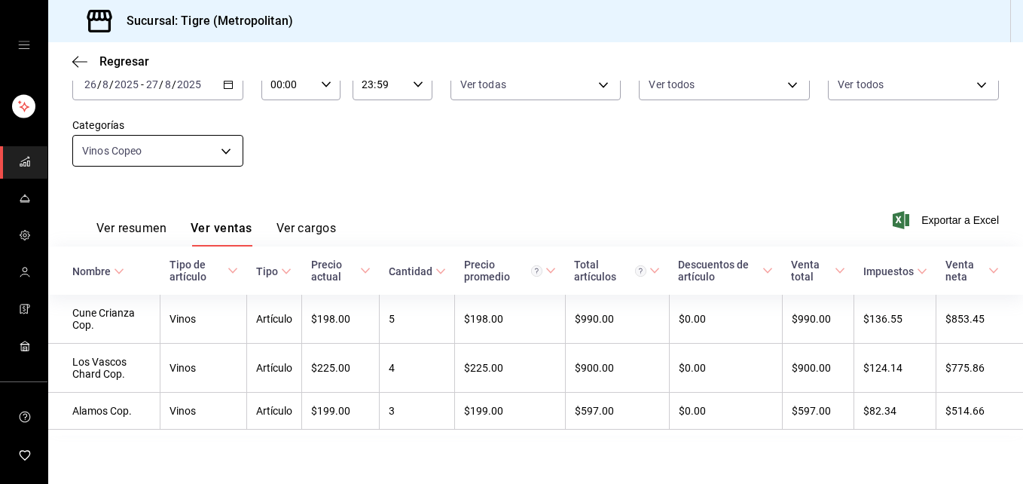
click at [224, 148] on body "Sucursal: Tigre (Metropolitan) Regresar Ventas Los artículos listados no incluy…" at bounding box center [511, 242] width 1023 height 484
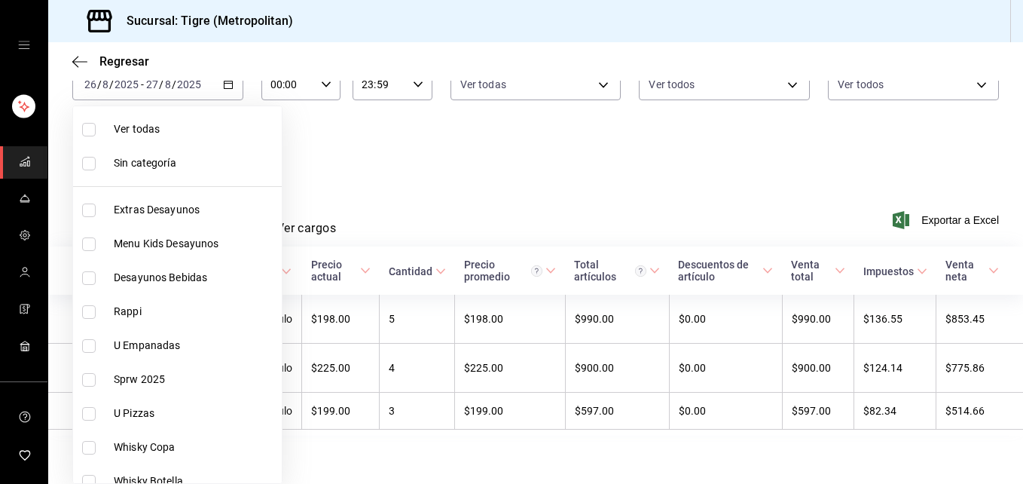
click at [199, 124] on span "Ver todas" at bounding box center [195, 129] width 162 height 16
type input "95de3a49-3e71-4222-9a00-2b077991daeb,0ce31c32-a5a6-498b-be74-31ce48fb35ae,30be1…"
checkbox input "true"
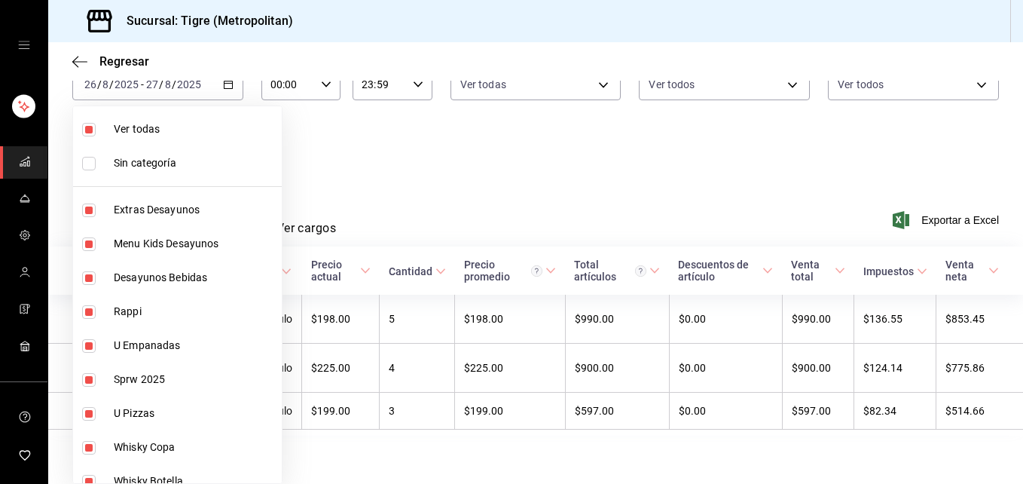
checkbox input "true"
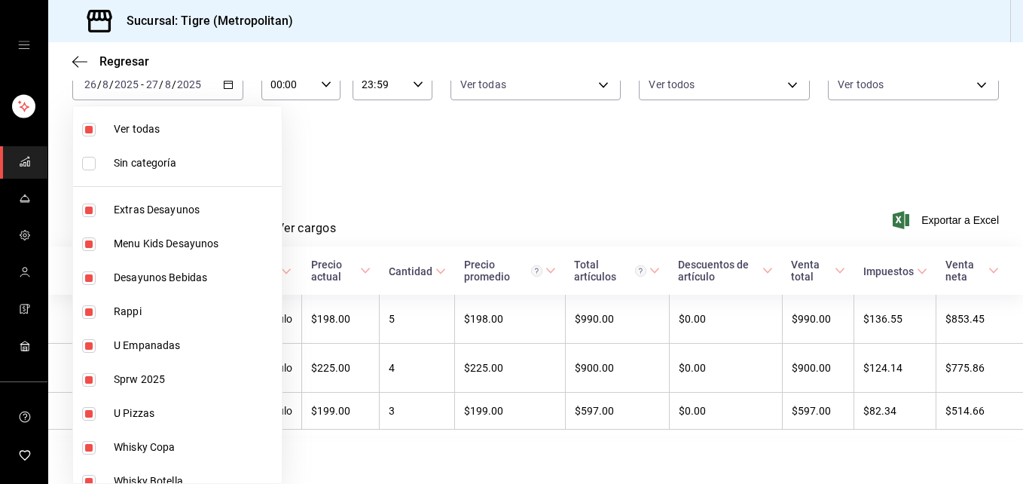
checkbox input "true"
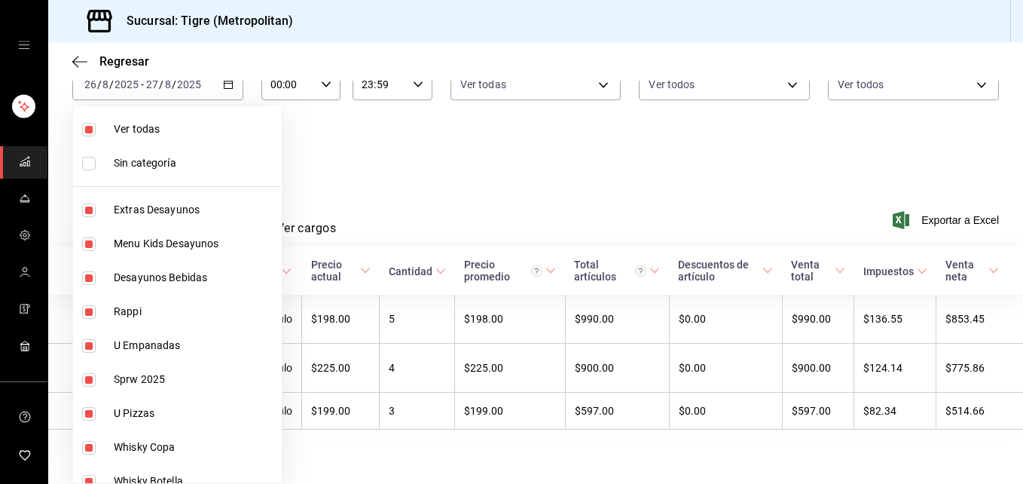
checkbox input "true"
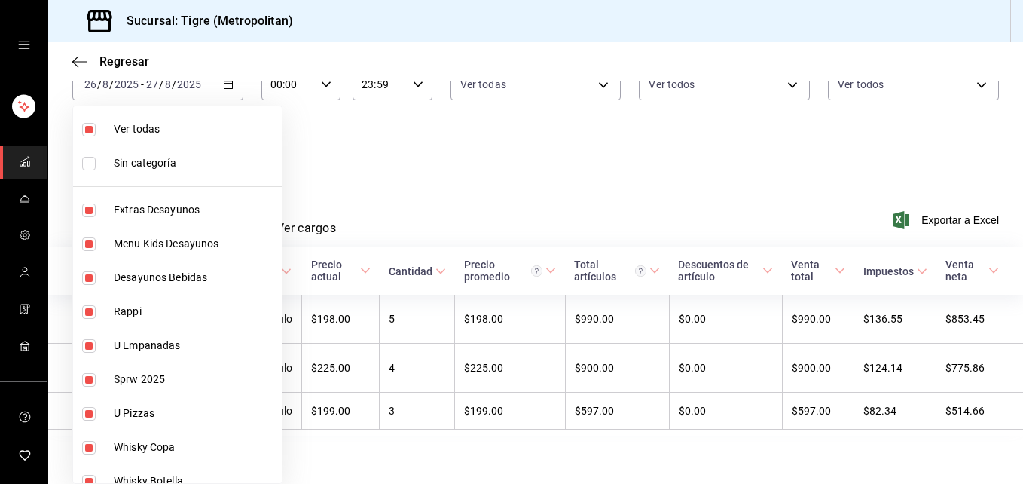
checkbox input "true"
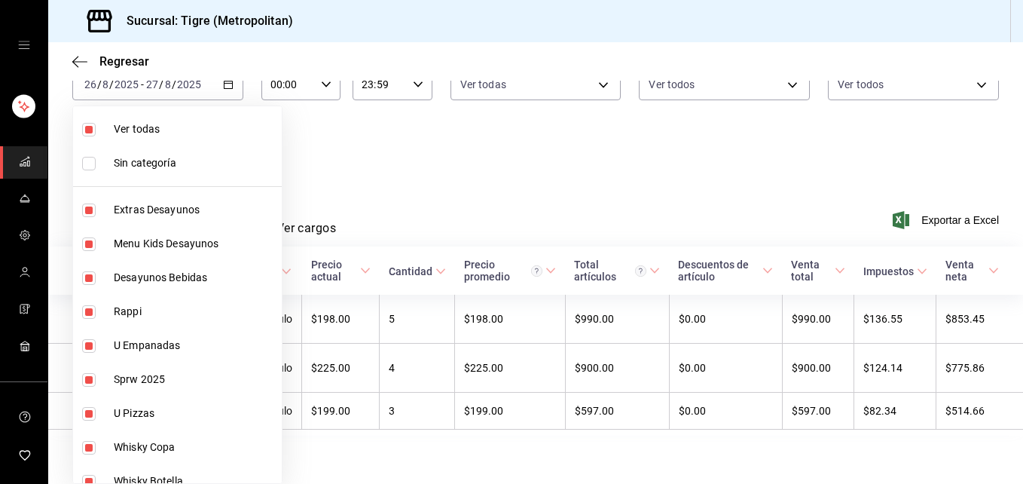
checkbox input "true"
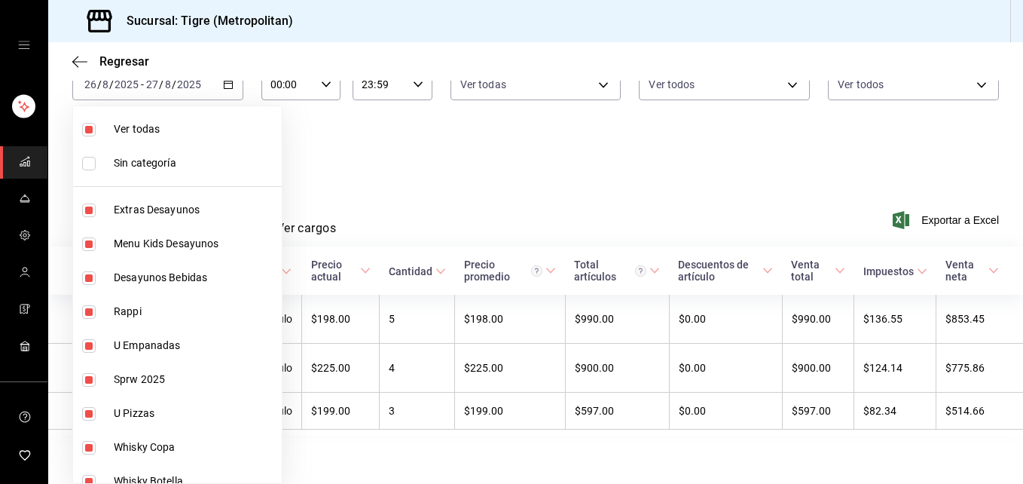
checkbox input "true"
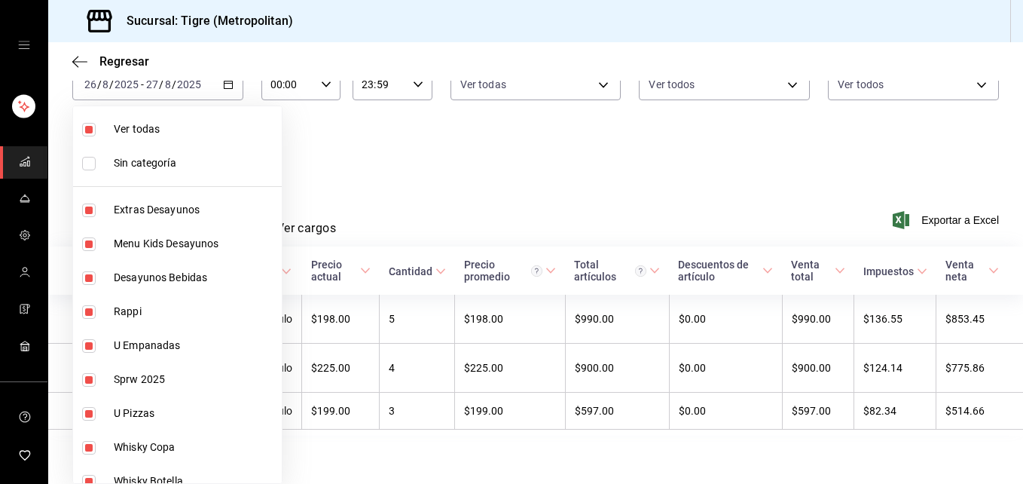
checkbox input "true"
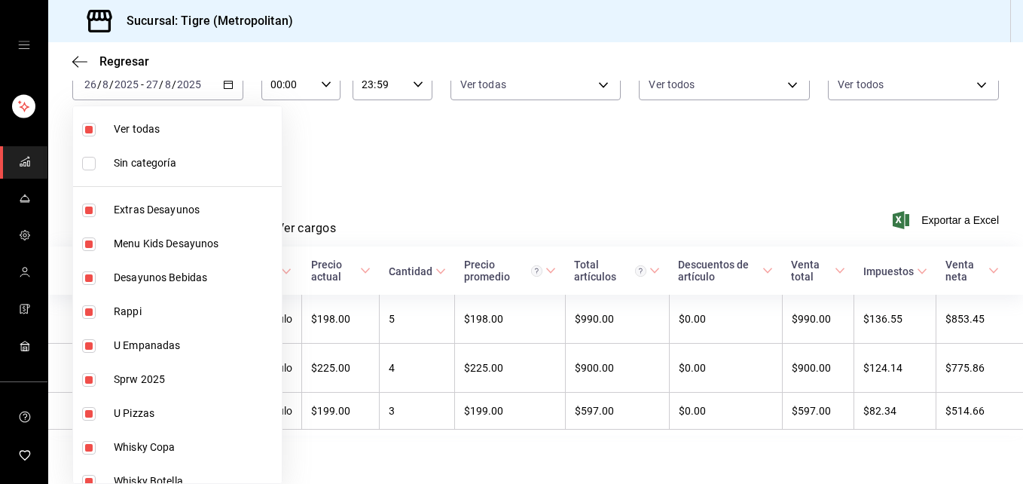
checkbox input "true"
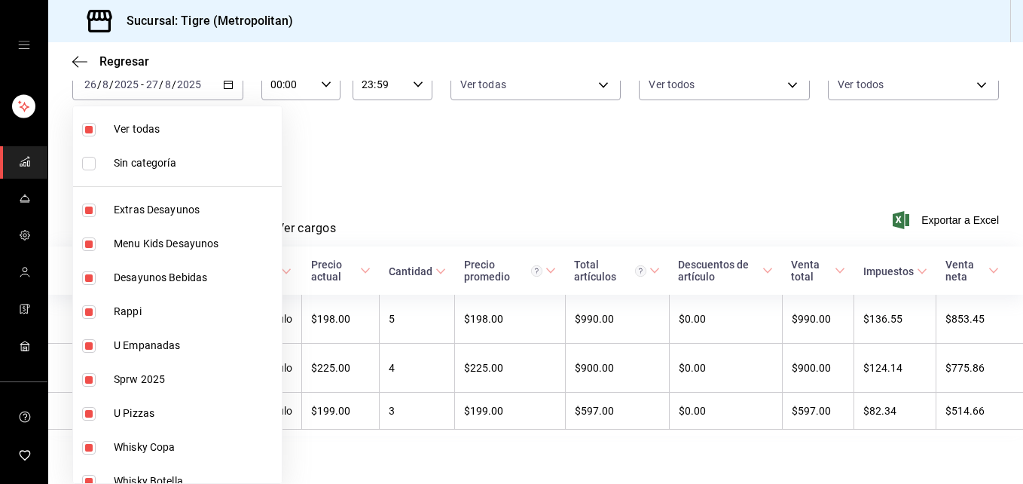
checkbox input "true"
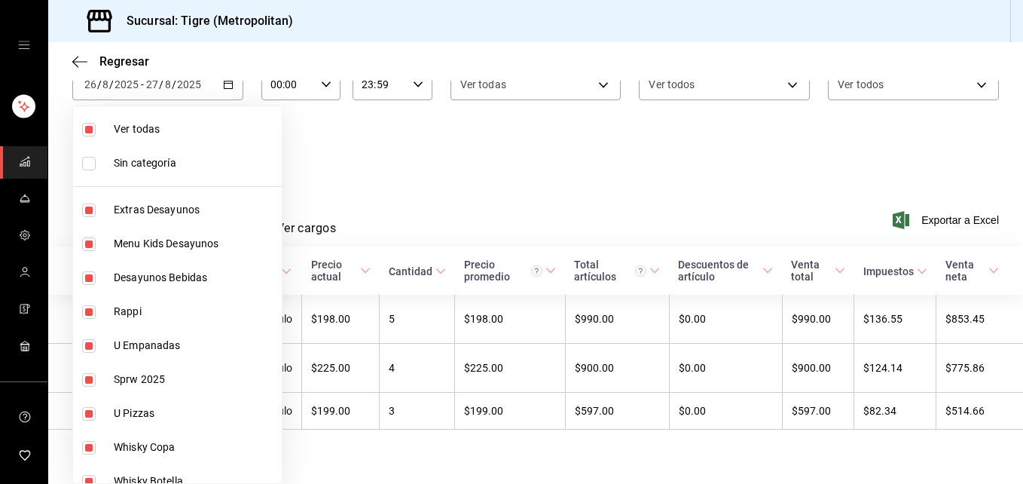
checkbox input "true"
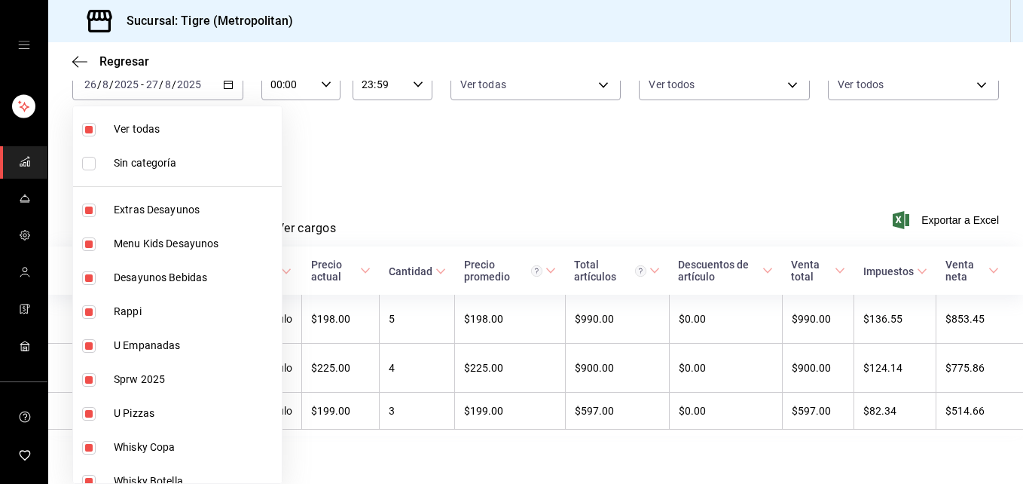
checkbox input "true"
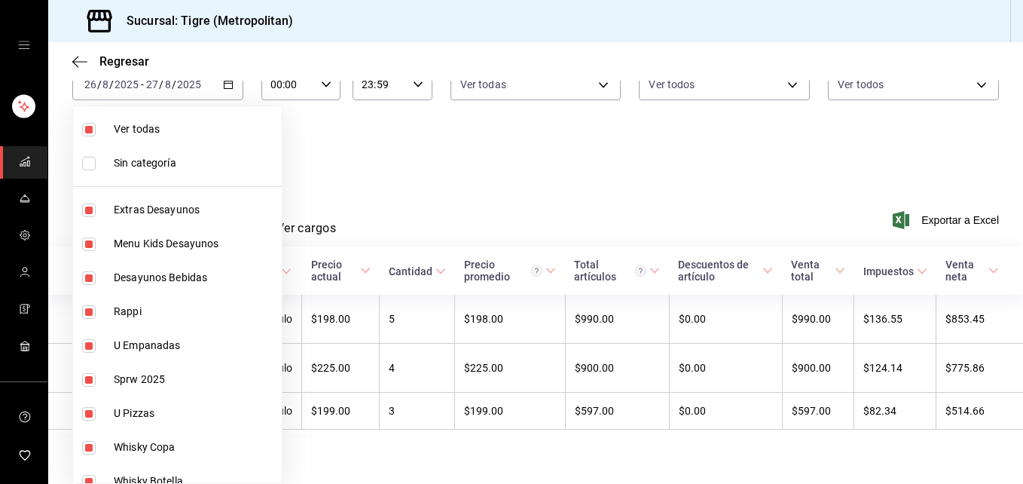
checkbox input "true"
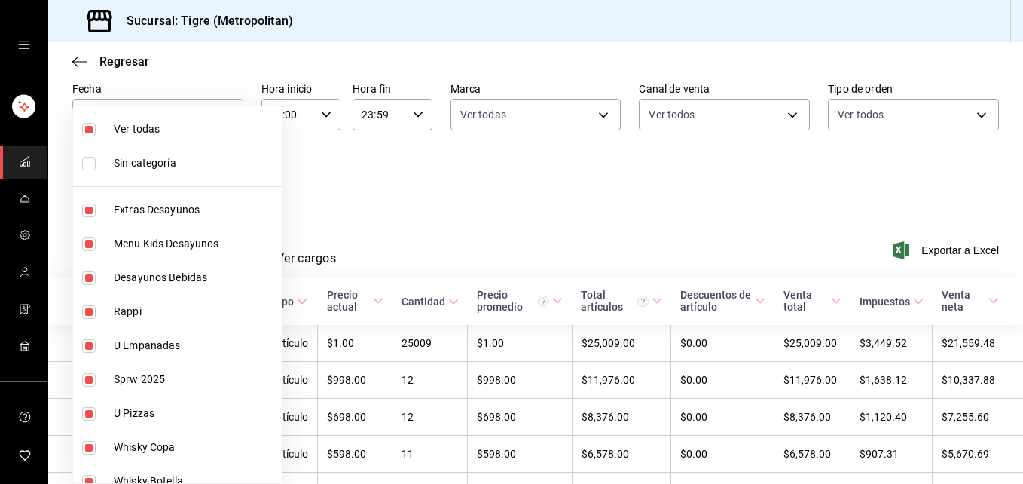
scroll to position [109, 0]
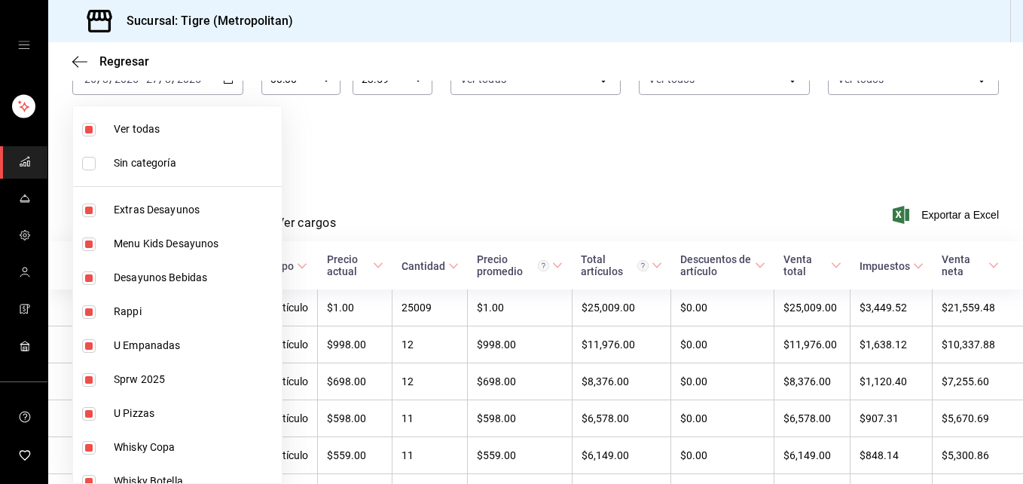
click at [363, 137] on div at bounding box center [511, 242] width 1023 height 484
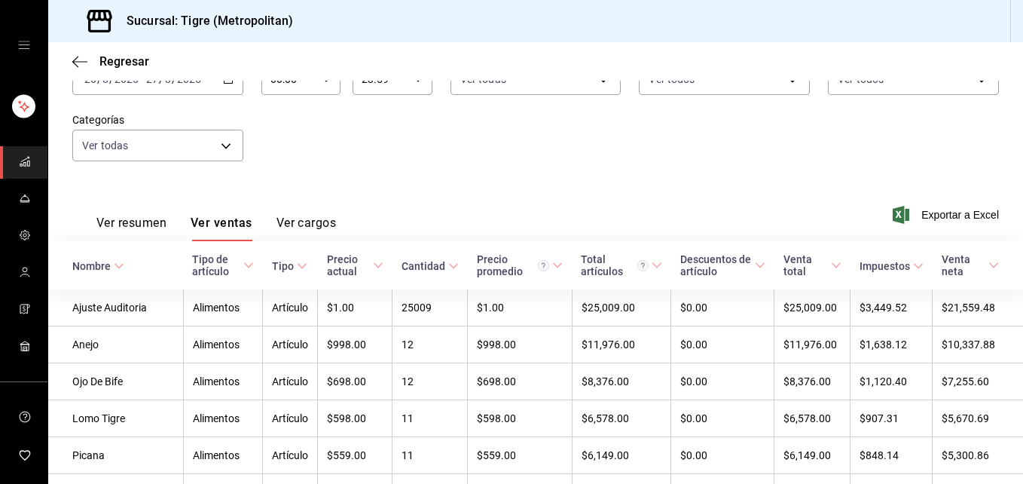
click at [131, 219] on button "Ver resumen" at bounding box center [131, 229] width 70 height 26
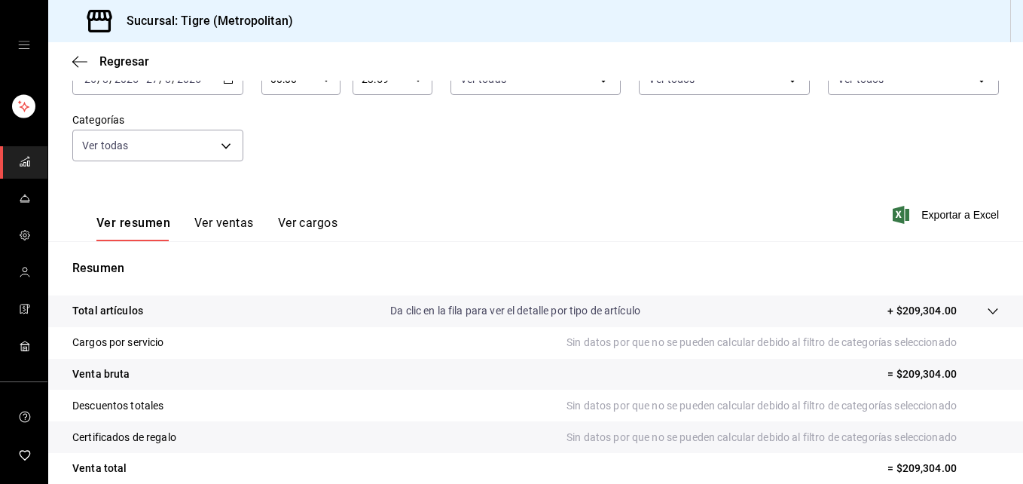
click at [987, 308] on icon at bounding box center [993, 311] width 12 height 12
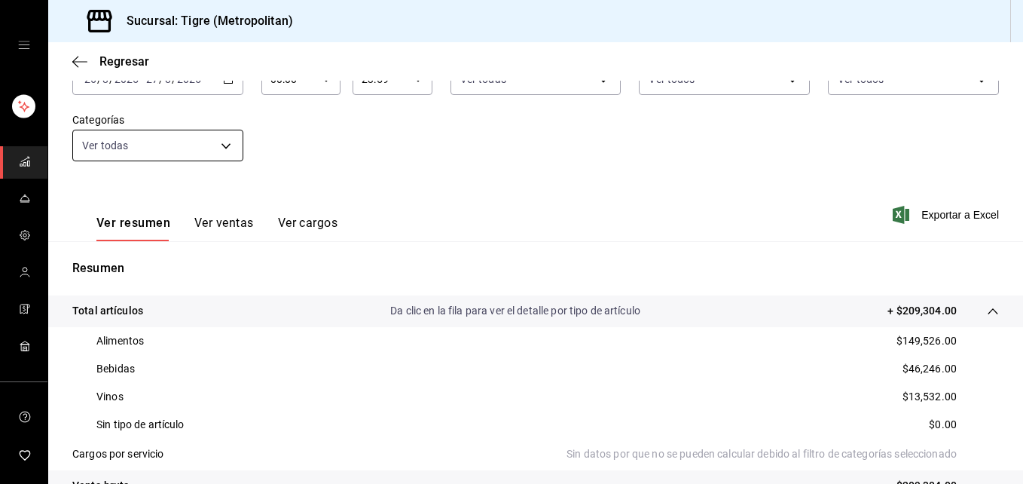
click at [222, 145] on body "Sucursal: Tigre (Metropolitan) Regresar Ventas Los artículos listados no incluy…" at bounding box center [511, 242] width 1023 height 484
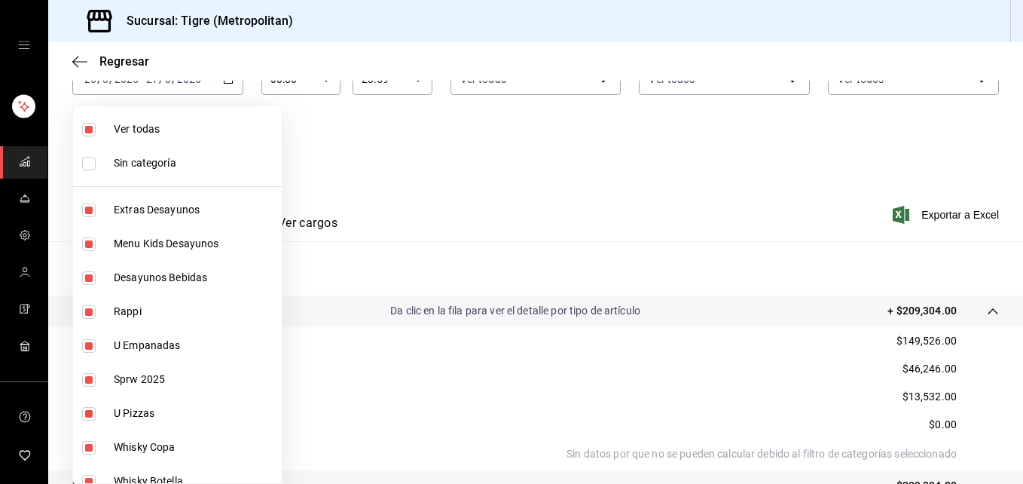
click at [86, 164] on input "checkbox" at bounding box center [89, 164] width 14 height 14
checkbox input "true"
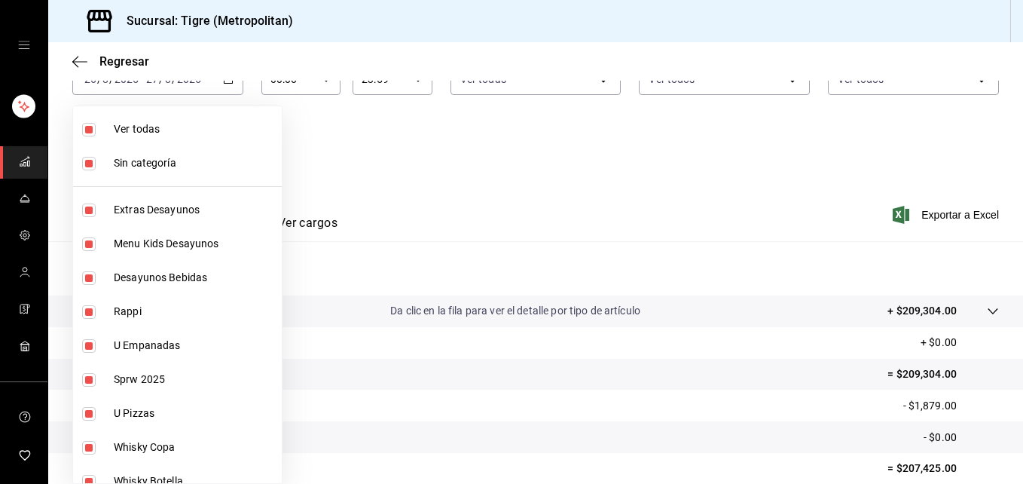
click at [984, 313] on div at bounding box center [511, 242] width 1023 height 484
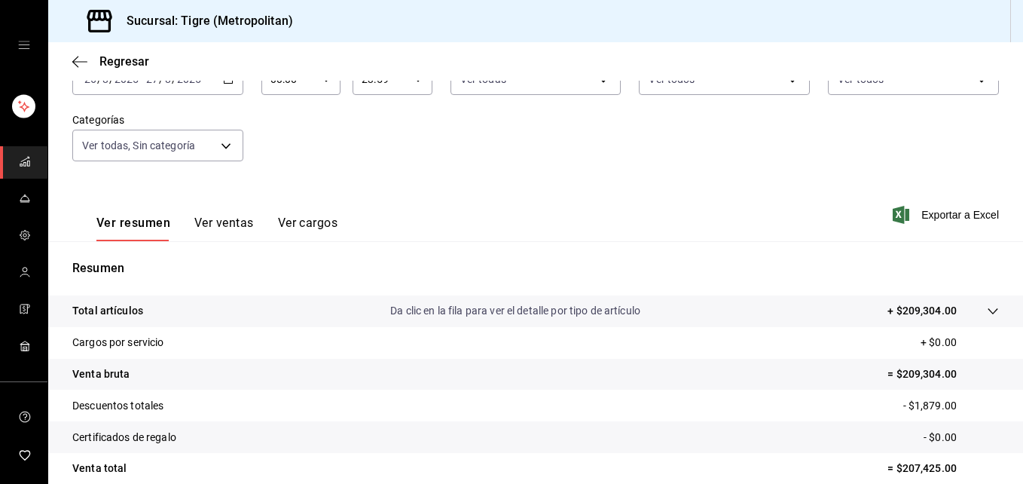
click at [987, 313] on icon at bounding box center [993, 311] width 12 height 12
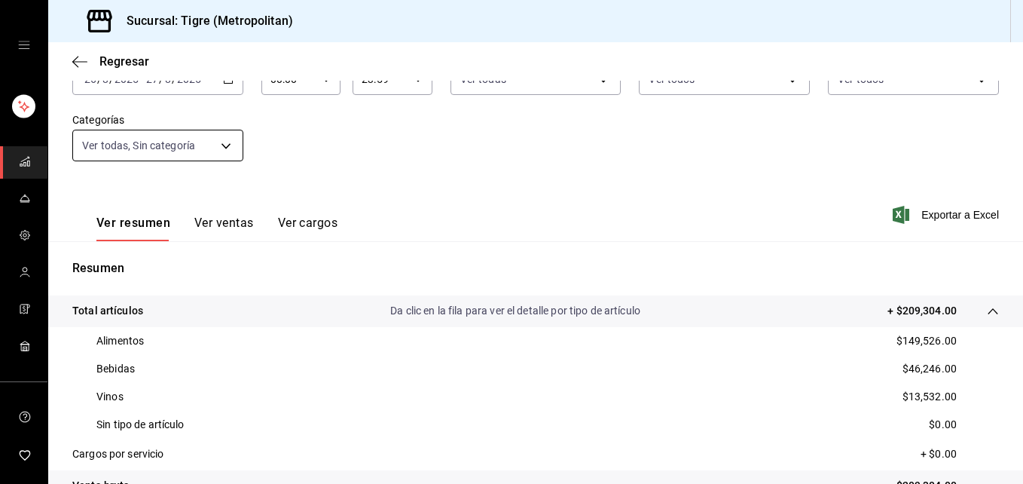
click at [225, 146] on body "Sucursal: Tigre (Metropolitan) Regresar Ventas Los artículos listados no incluy…" at bounding box center [511, 242] width 1023 height 484
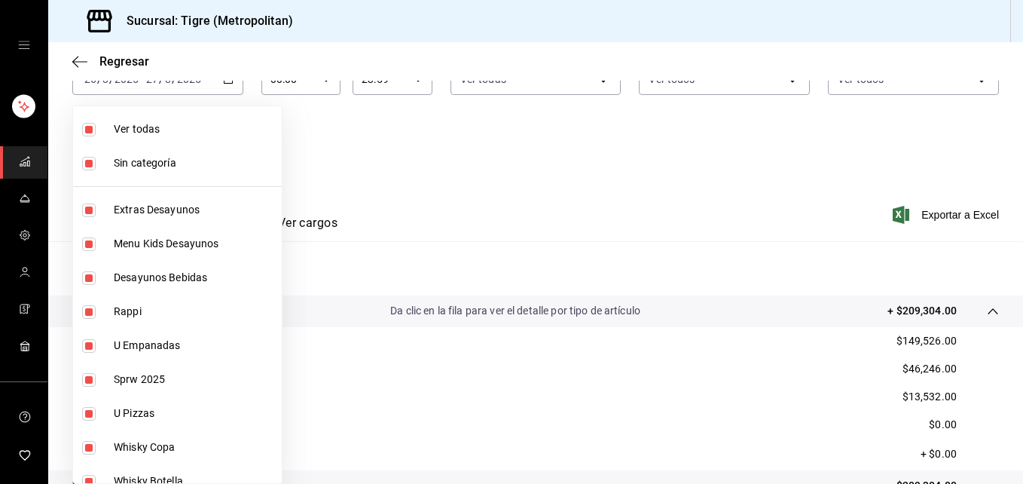
click at [300, 173] on div at bounding box center [511, 242] width 1023 height 484
